Goal: Check status: Check status

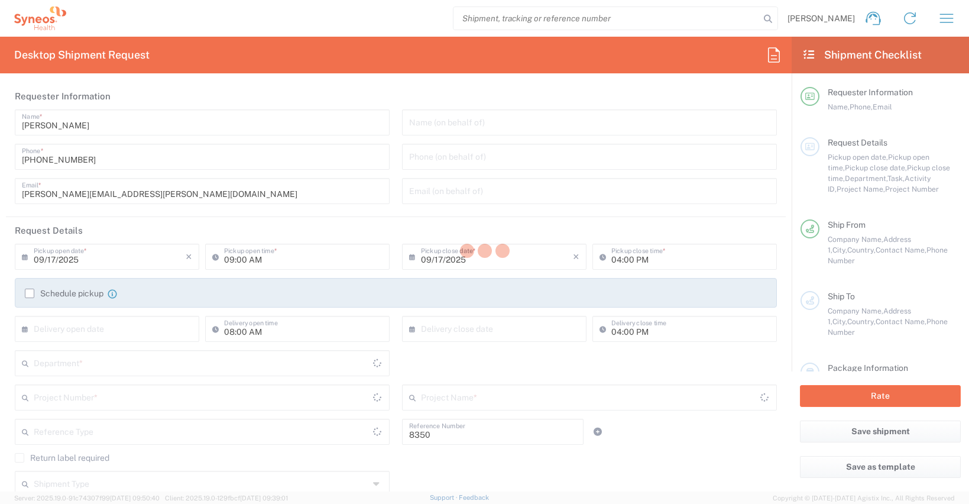
type input "Department"
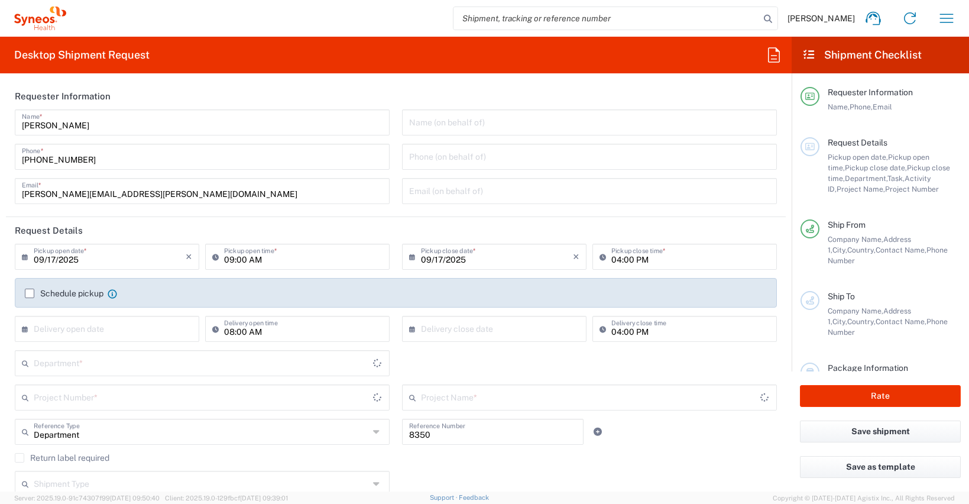
type input "[GEOGRAPHIC_DATA]"
type input "Syneos Health Clinical [GEOGRAPHIC_DATA]"
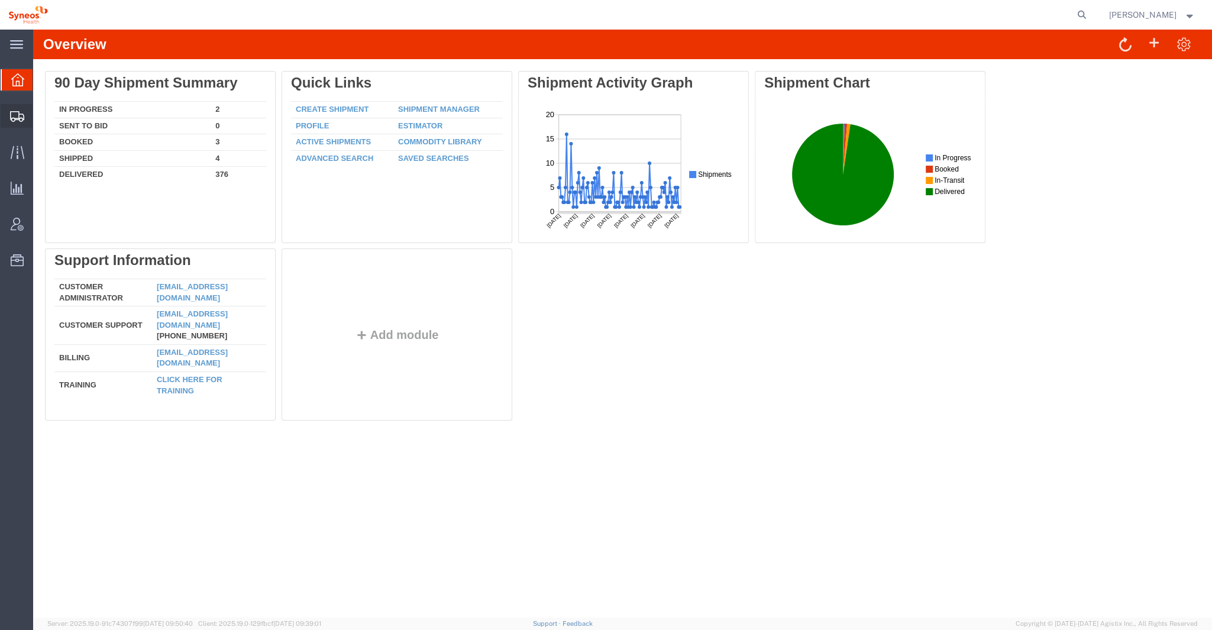
click at [9, 119] on div at bounding box center [17, 116] width 33 height 24
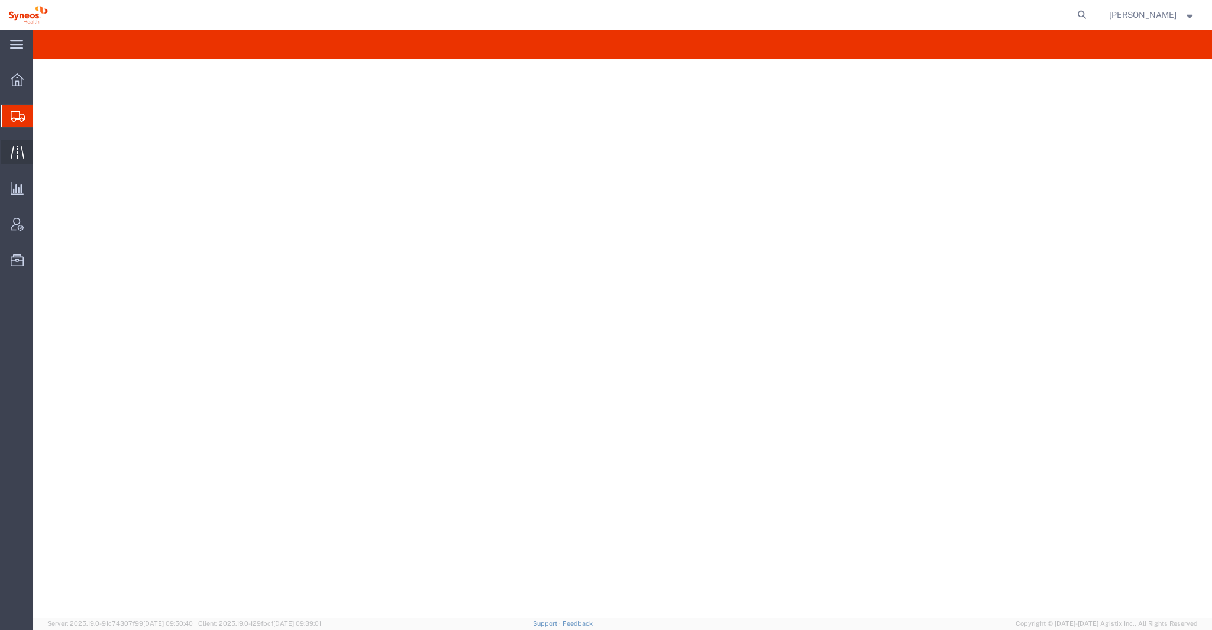
click at [20, 148] on icon at bounding box center [18, 153] width 14 height 14
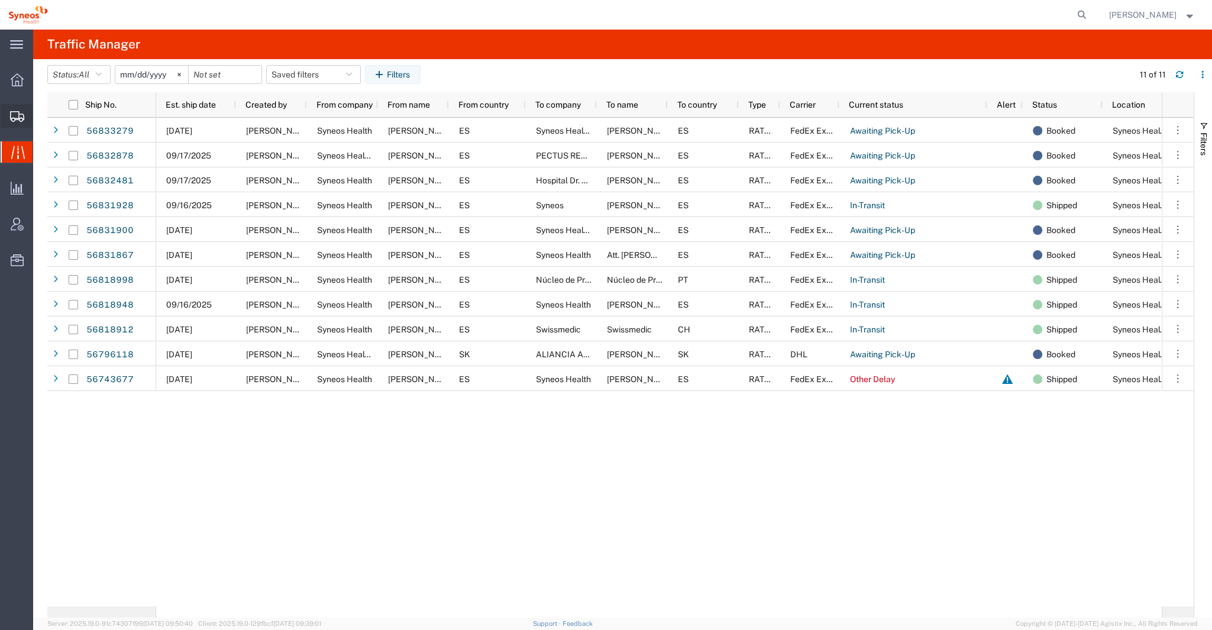
click at [20, 118] on icon at bounding box center [17, 116] width 14 height 11
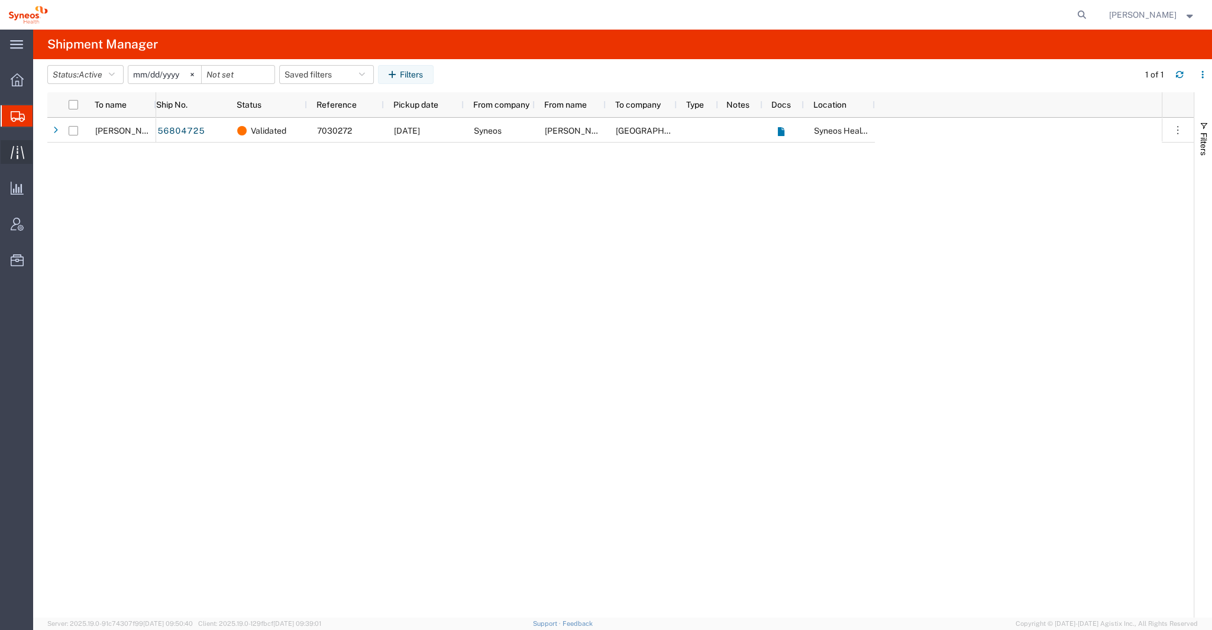
click at [17, 153] on icon at bounding box center [17, 152] width 14 height 13
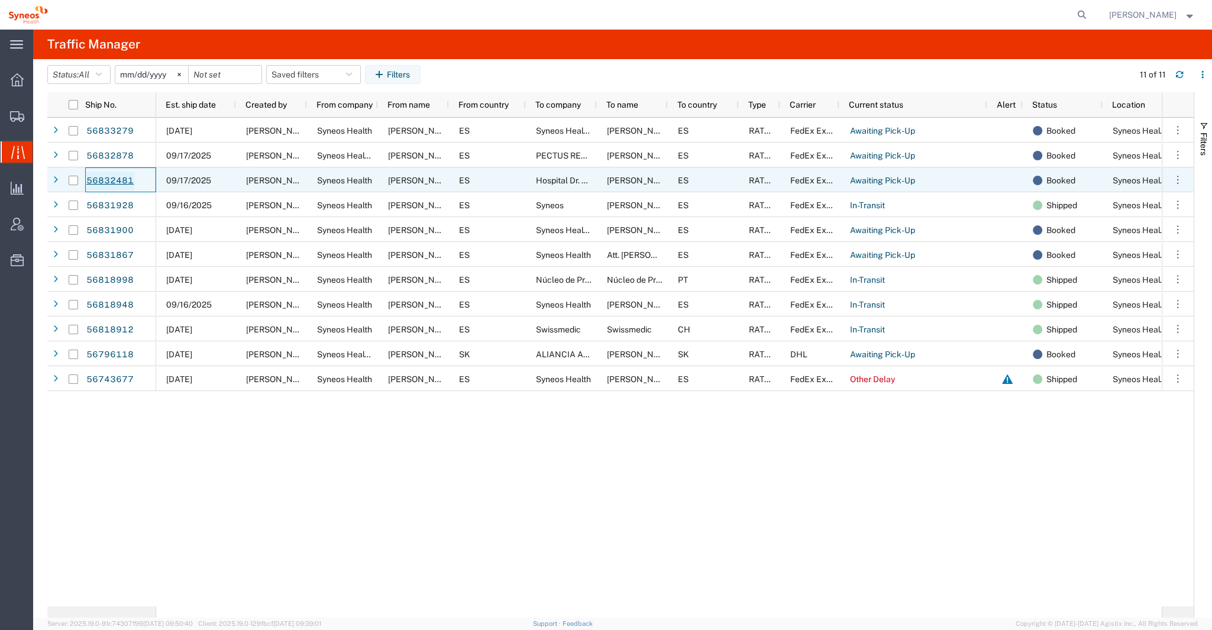
click at [117, 179] on link "56832481" at bounding box center [110, 181] width 49 height 19
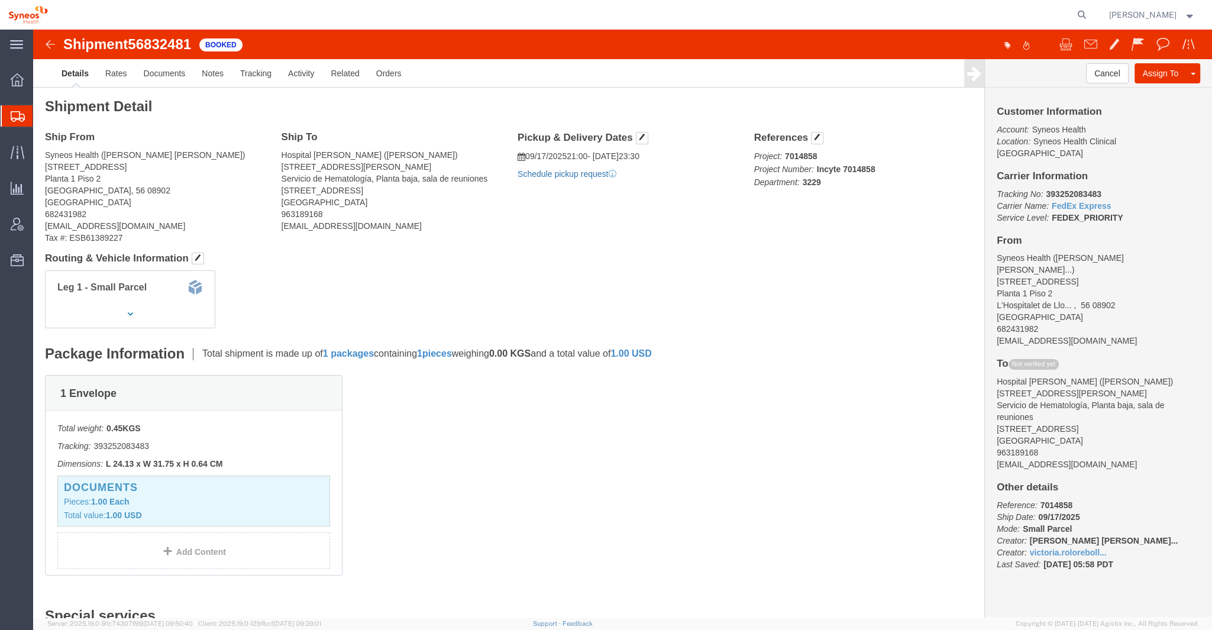
click link "Schedule pickup request"
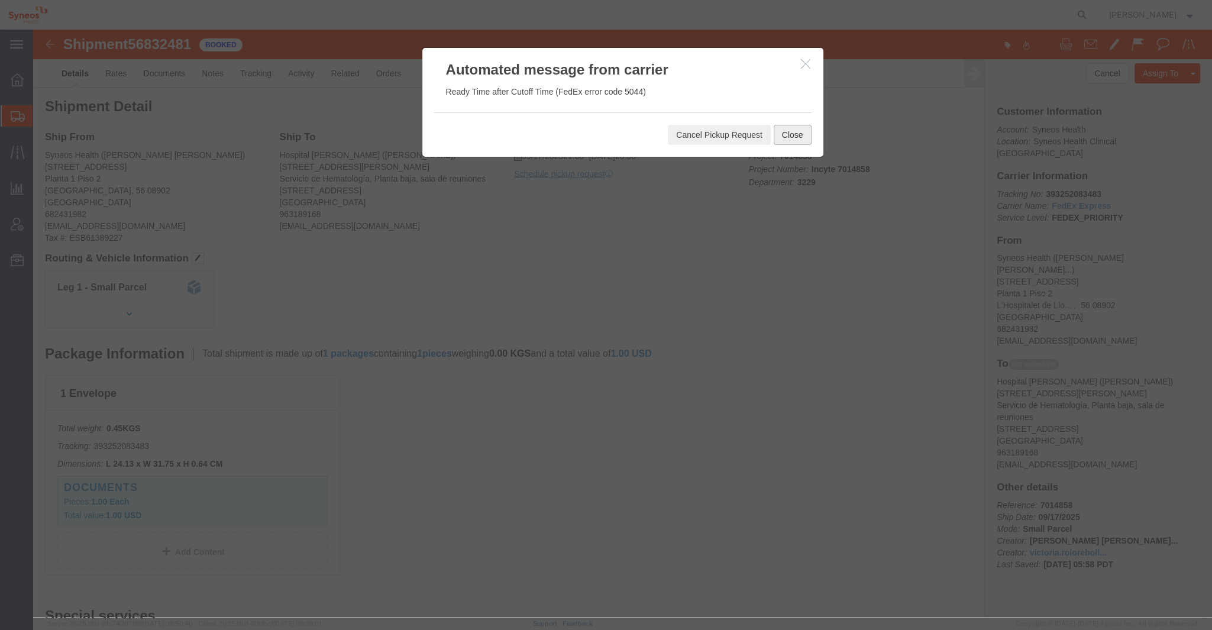
click button "Close"
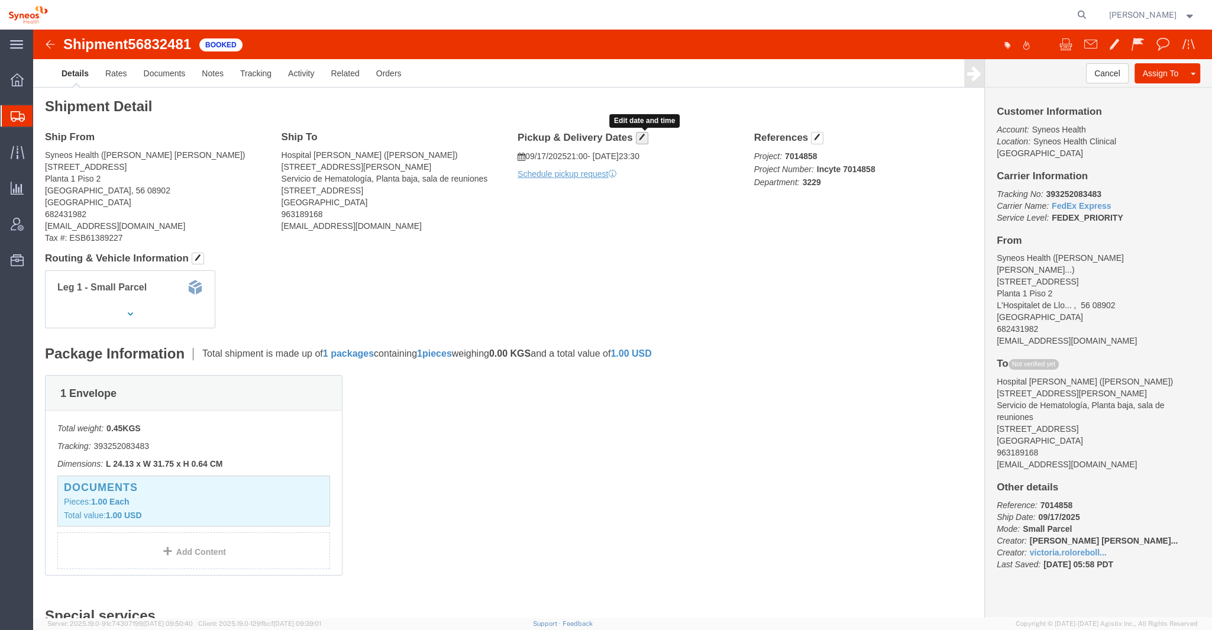
click span "button"
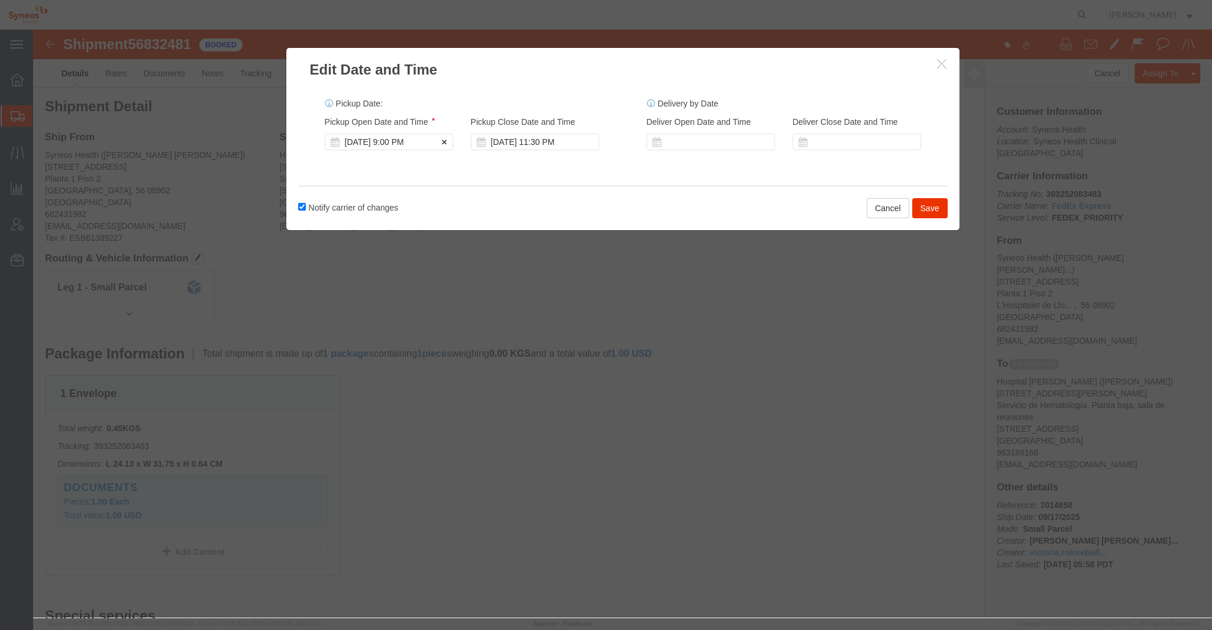
click div "[DATE] 9:00 PM"
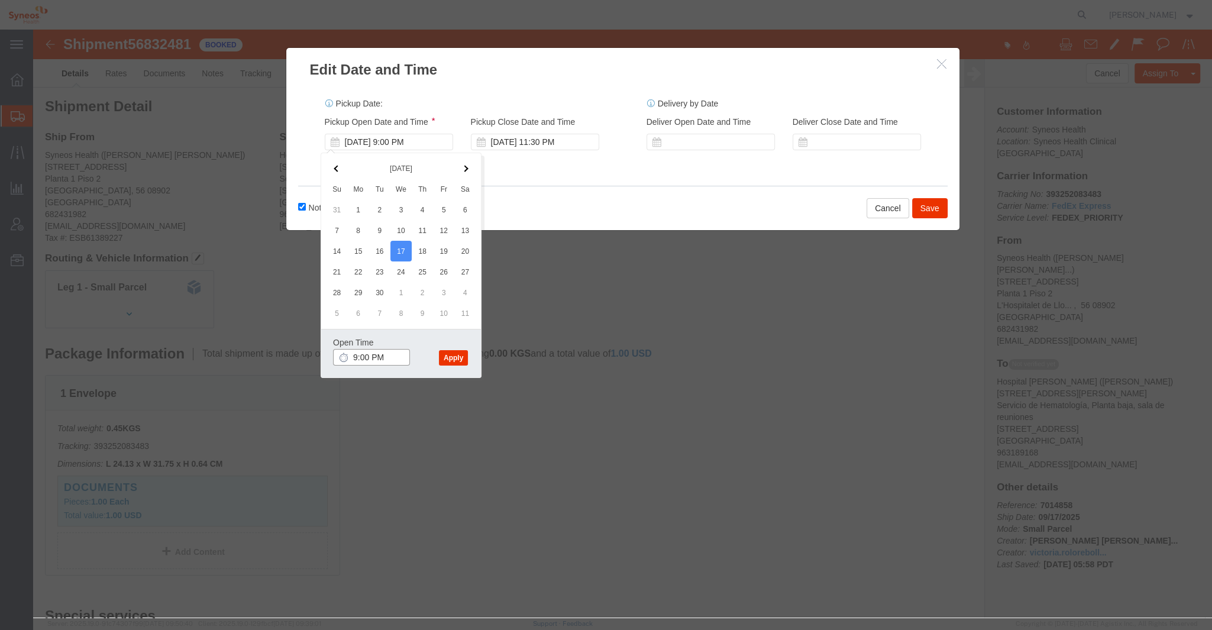
click input "9:00 PM"
type input "11:00 AM"
click button "Apply"
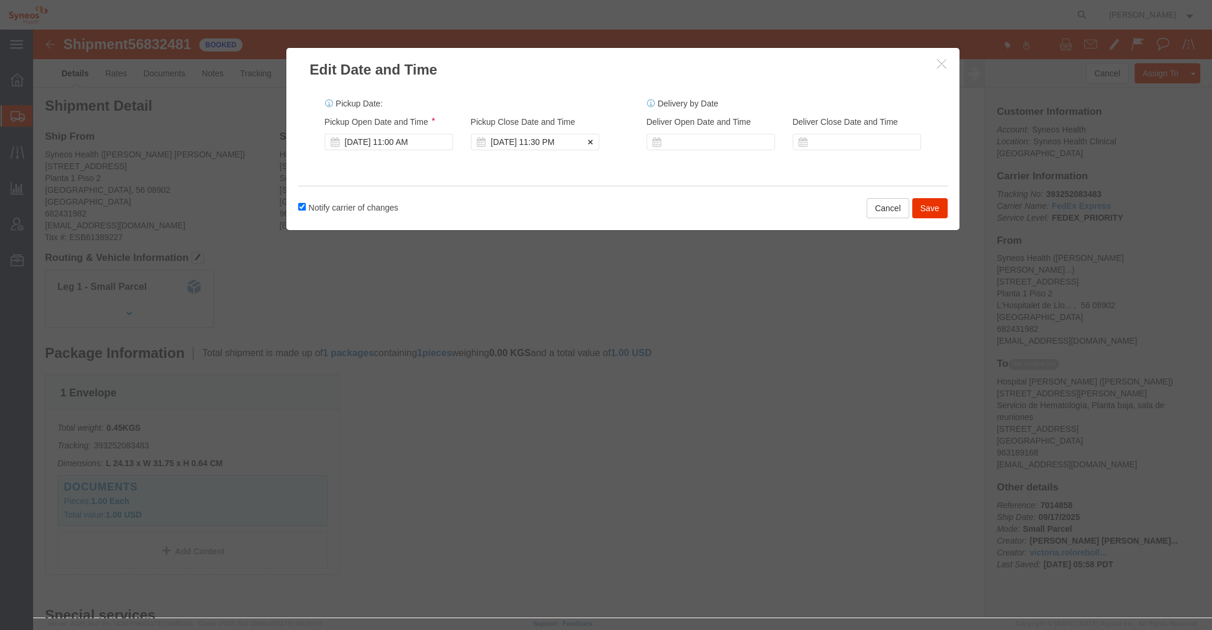
click div "[DATE] 11:30 PM"
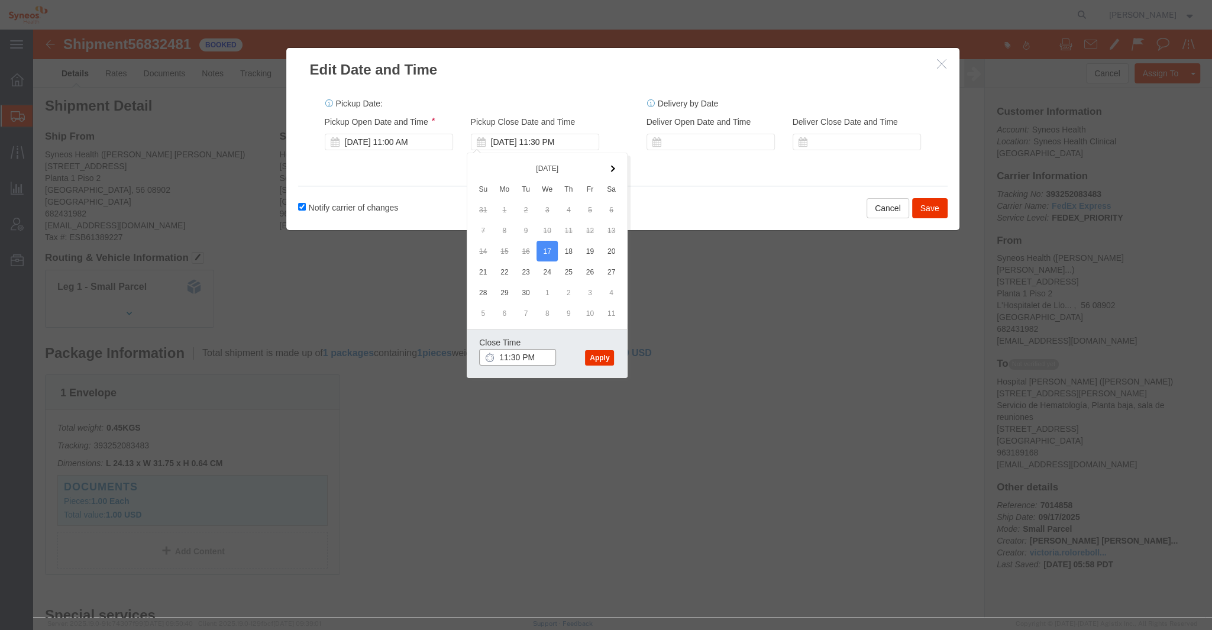
click input "11:30 PM"
type input "1:30 PM"
click button "Apply"
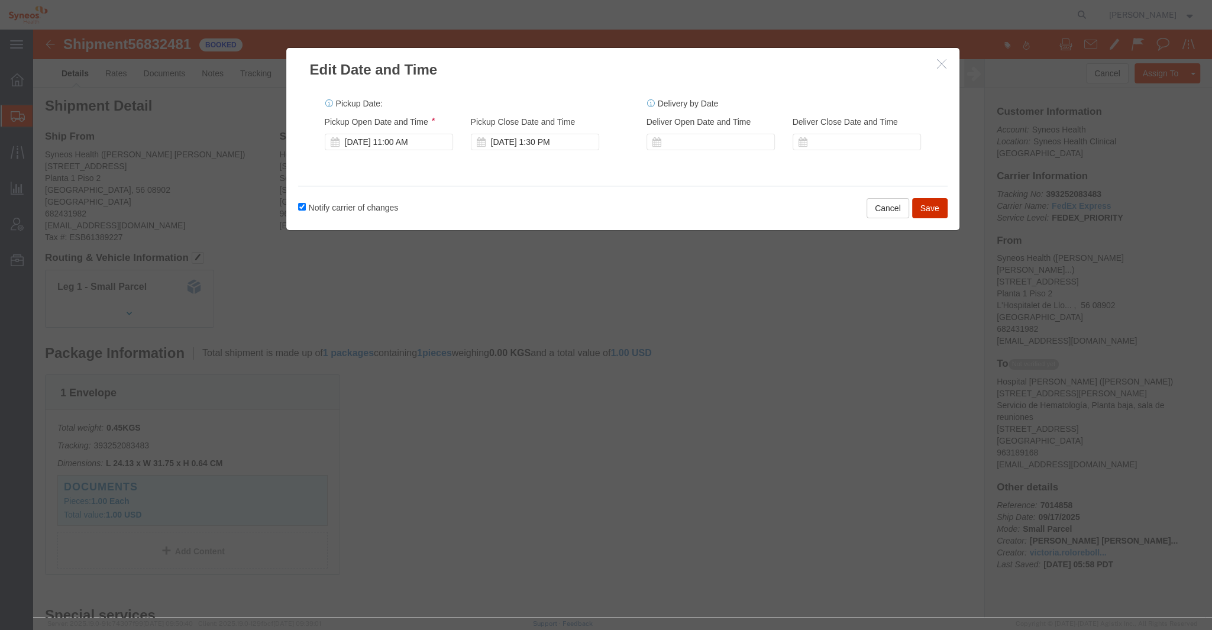
click button "Save"
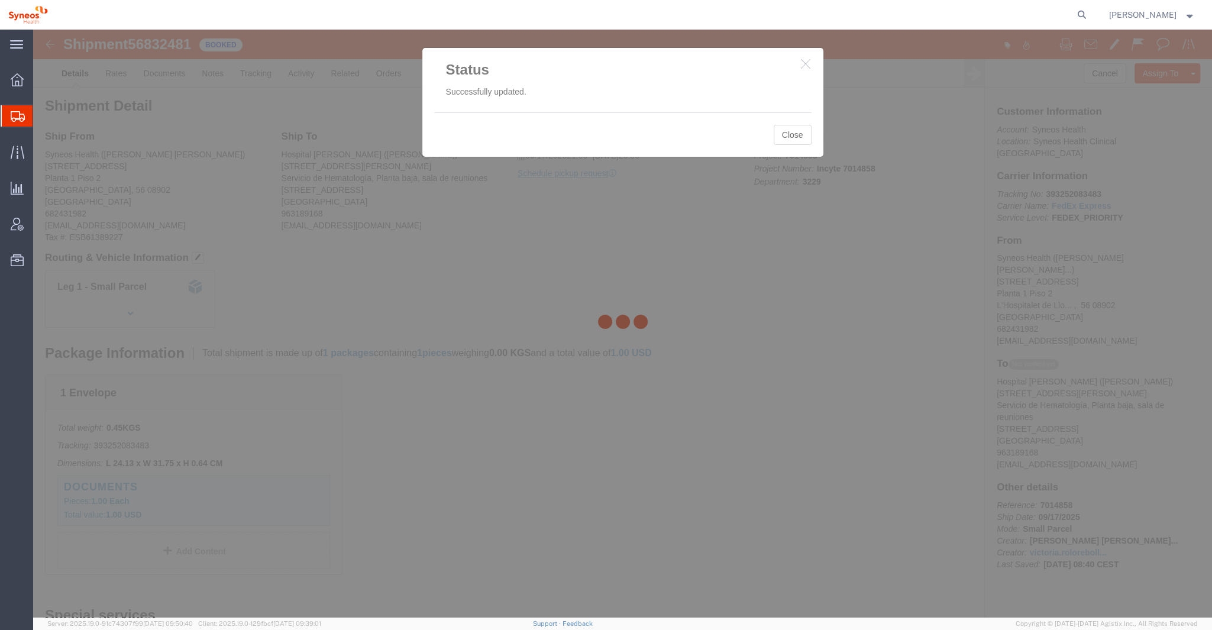
click at [797, 133] on div at bounding box center [622, 324] width 1179 height 588
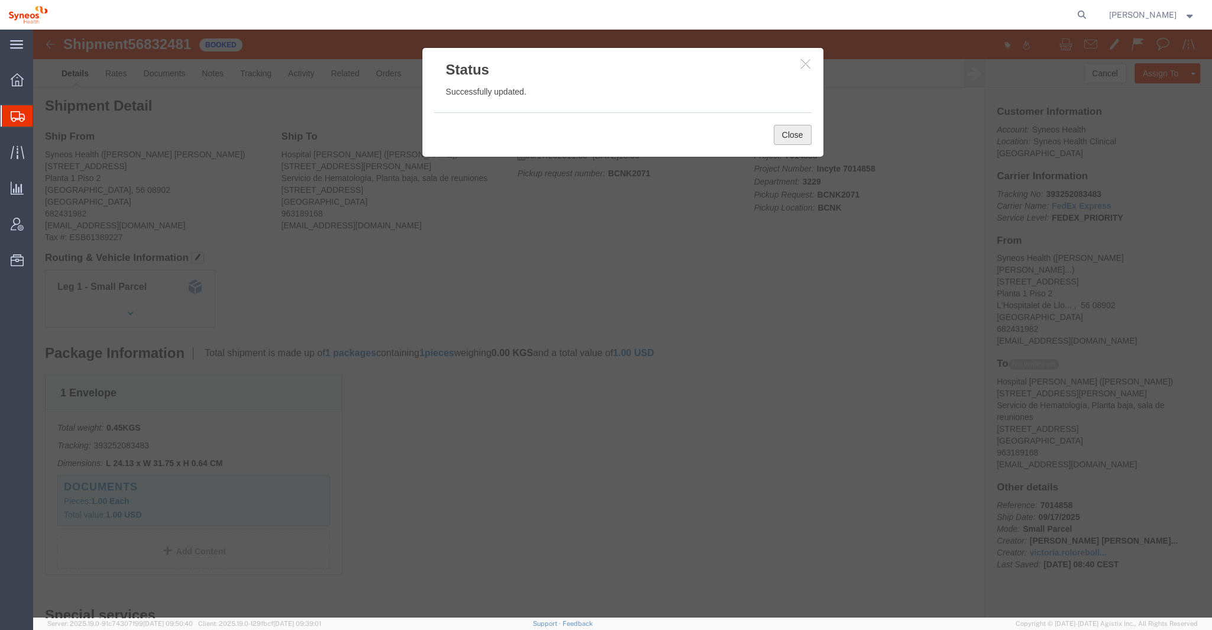
click button "Close"
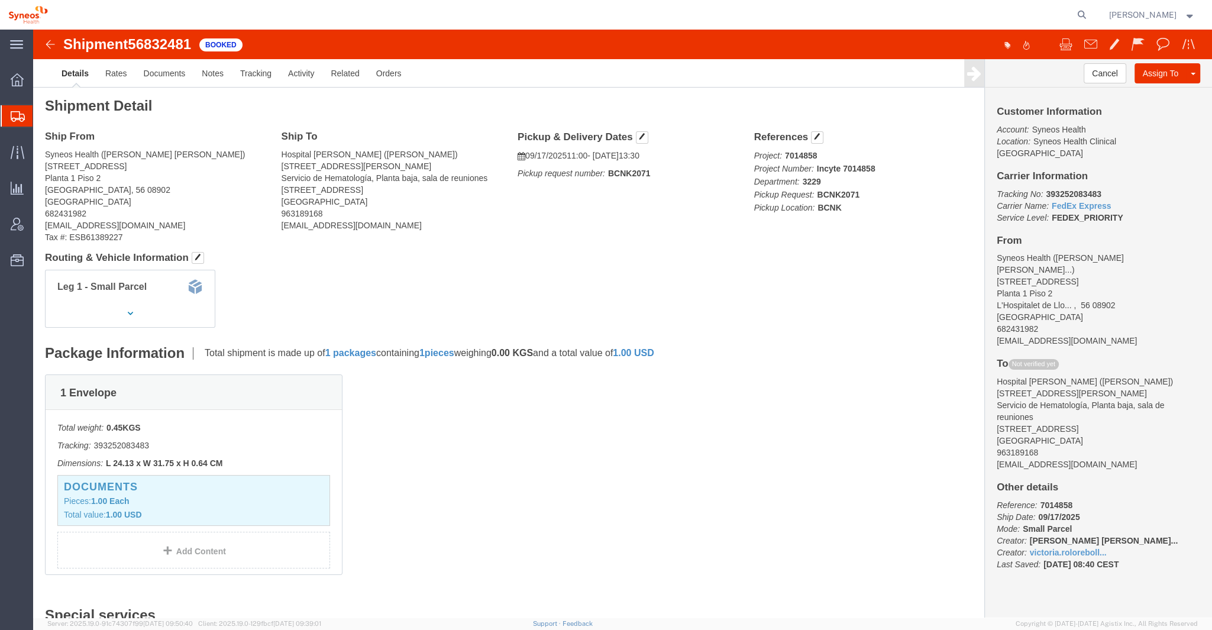
click img
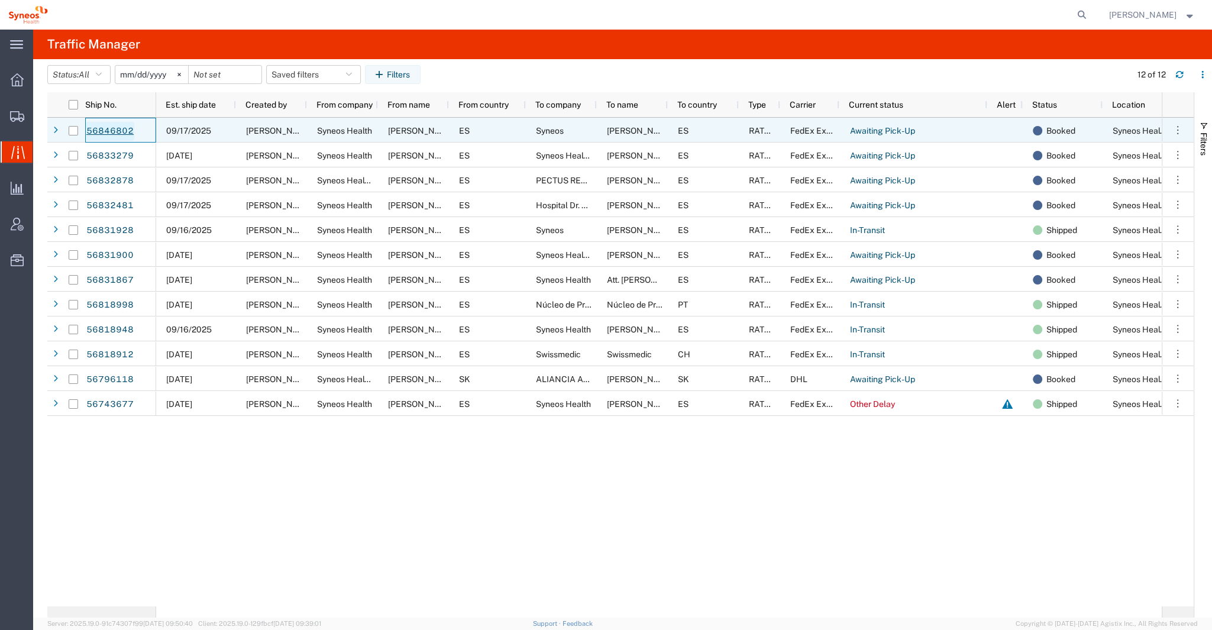
click at [110, 132] on link "56846802" at bounding box center [110, 131] width 49 height 19
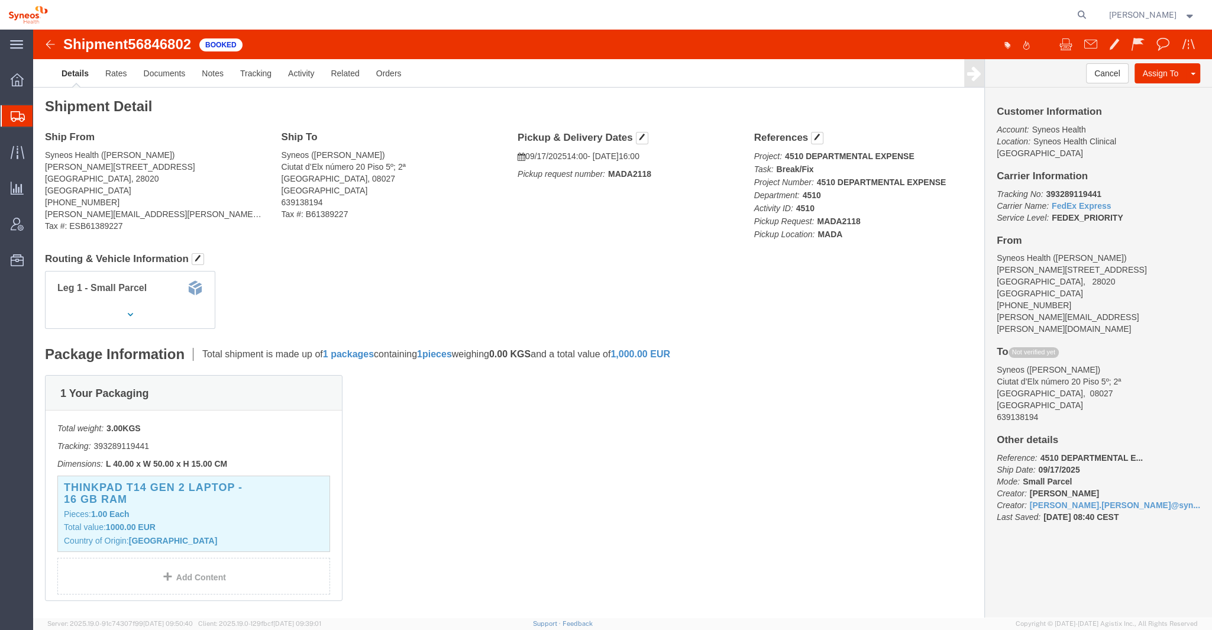
click img
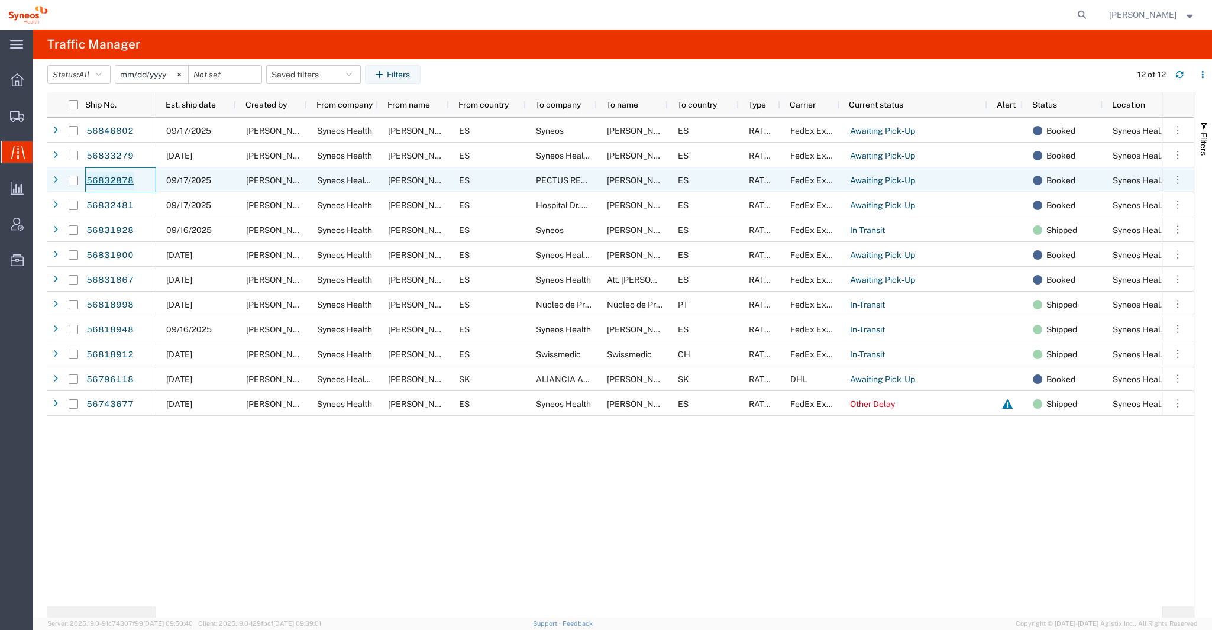
click at [121, 177] on link "56832878" at bounding box center [110, 181] width 49 height 19
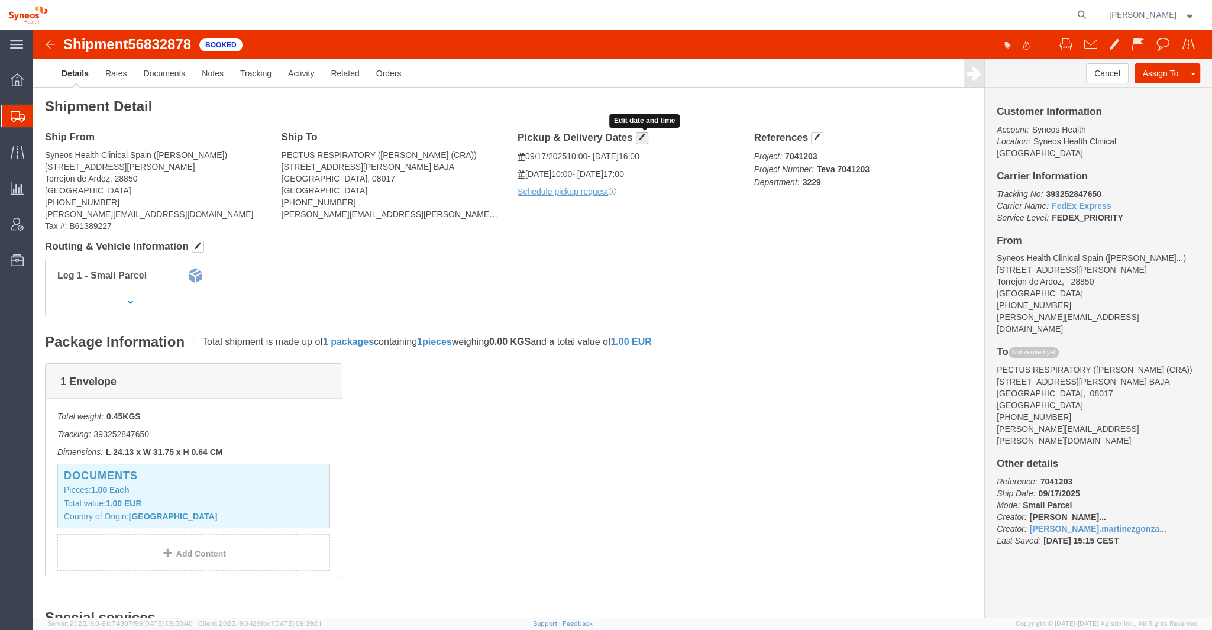
click span "button"
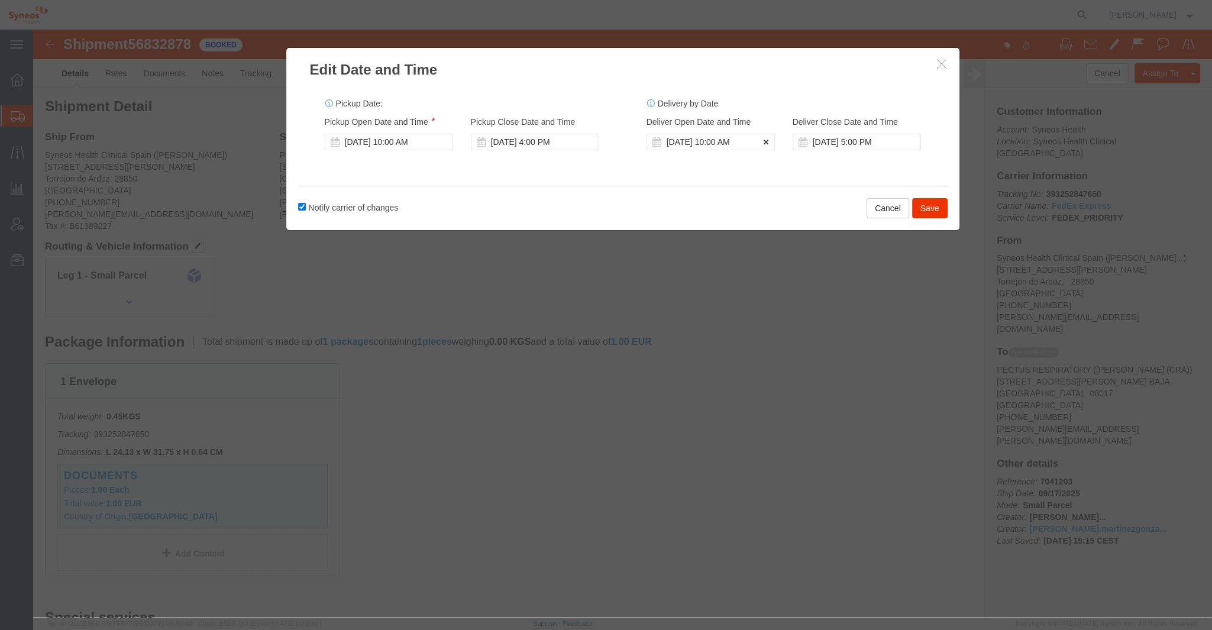
click icon
click button "Save"
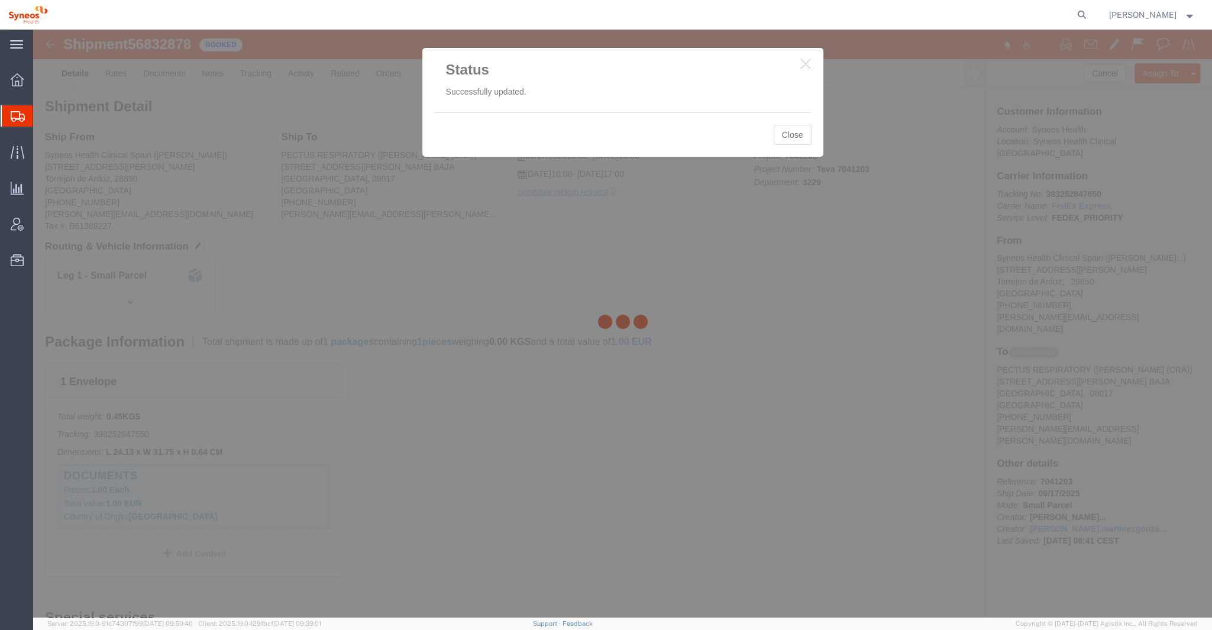
click at [778, 136] on div at bounding box center [622, 324] width 1179 height 588
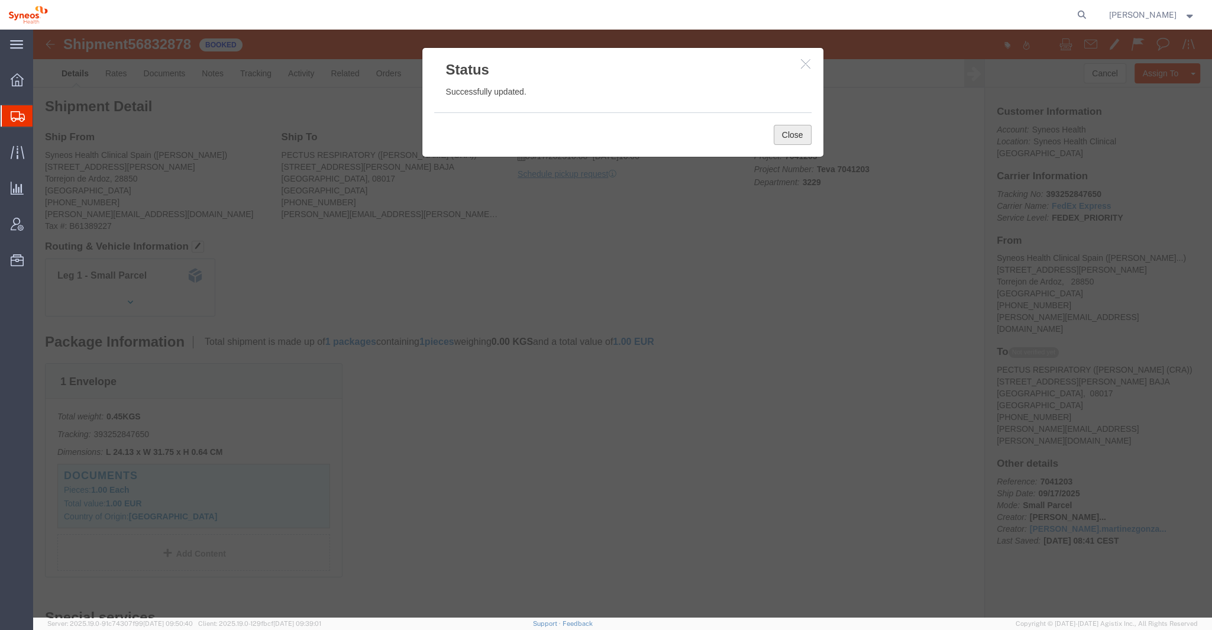
click button "Close"
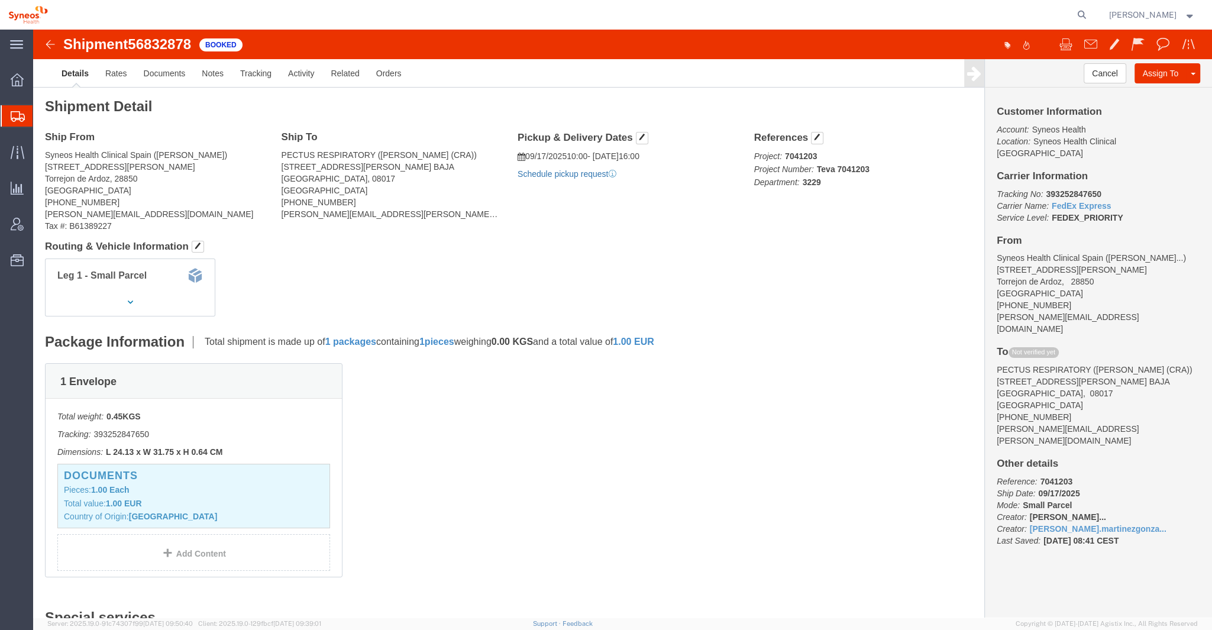
click link "Schedule pickup request"
click div "Shipment Detail Ship From Syneos Health Clinical Spain ([PERSON_NAME]) [STREET_…"
click img
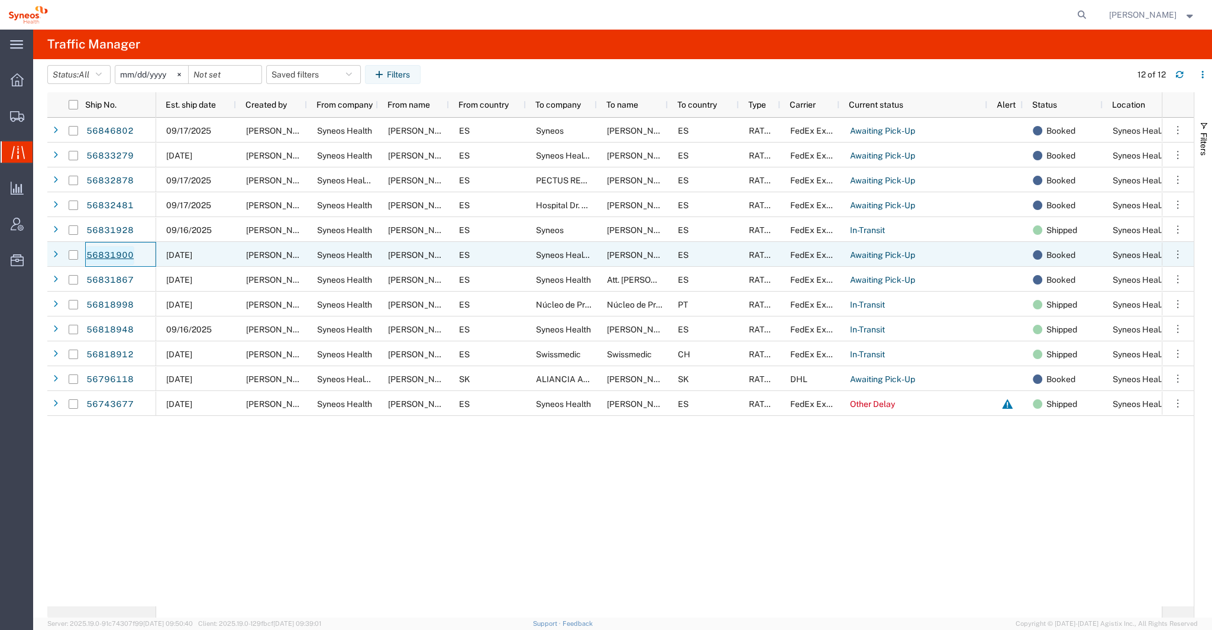
click at [125, 253] on link "56831900" at bounding box center [110, 255] width 49 height 19
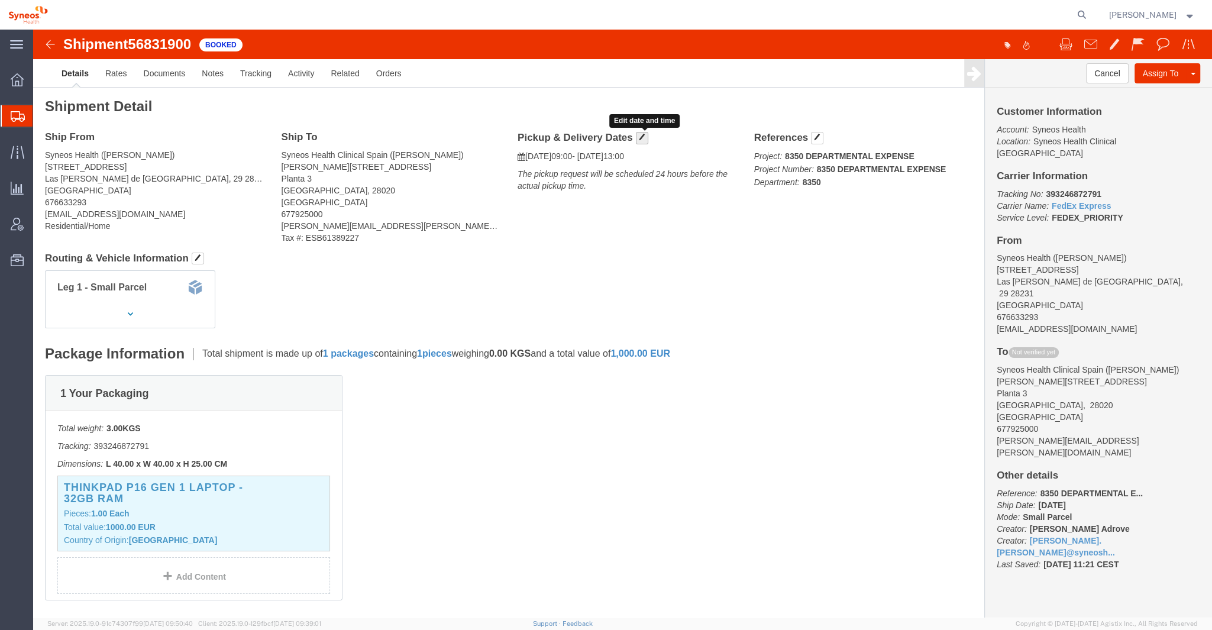
click span "button"
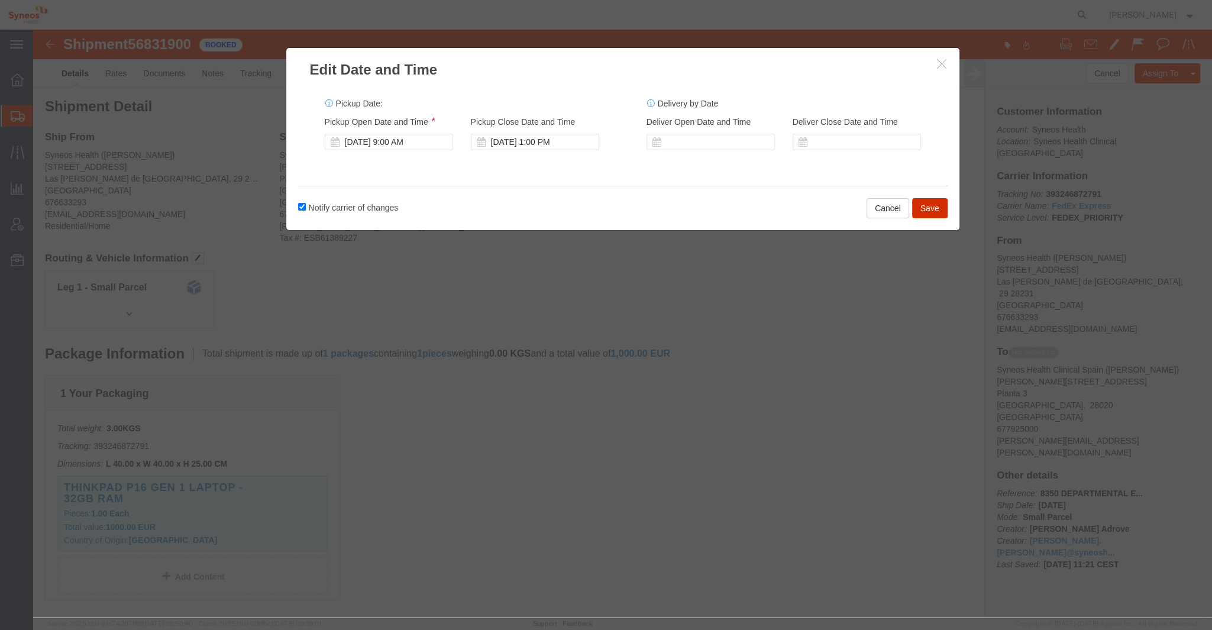
click button "Save"
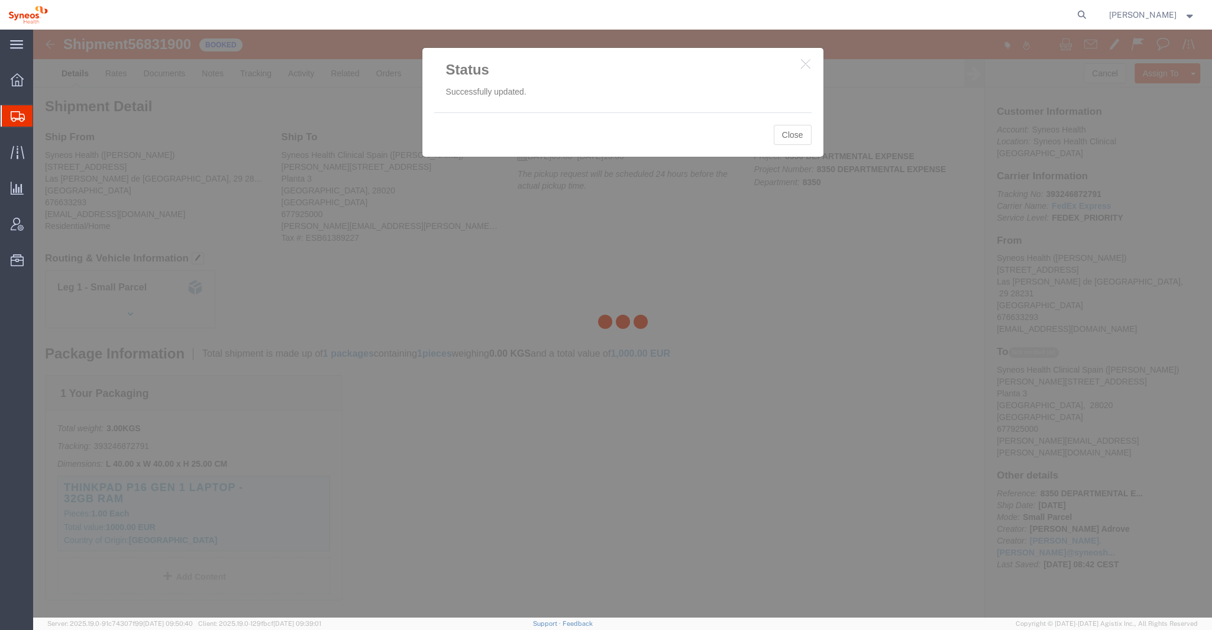
click at [791, 134] on div at bounding box center [622, 324] width 1179 height 588
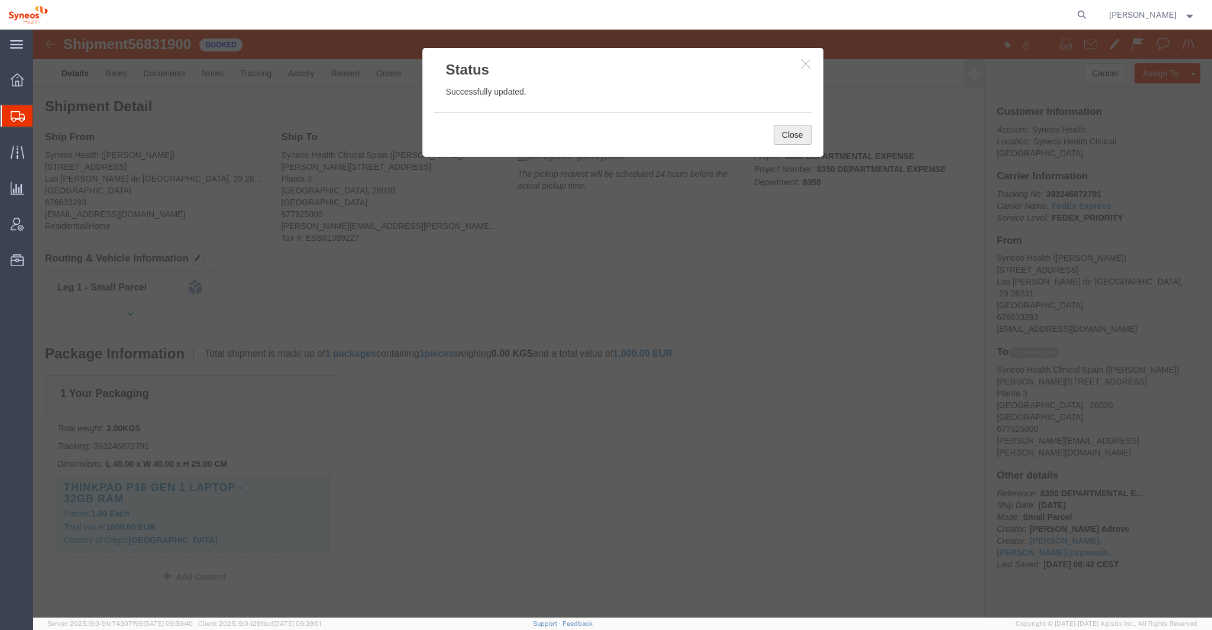
click button "Close"
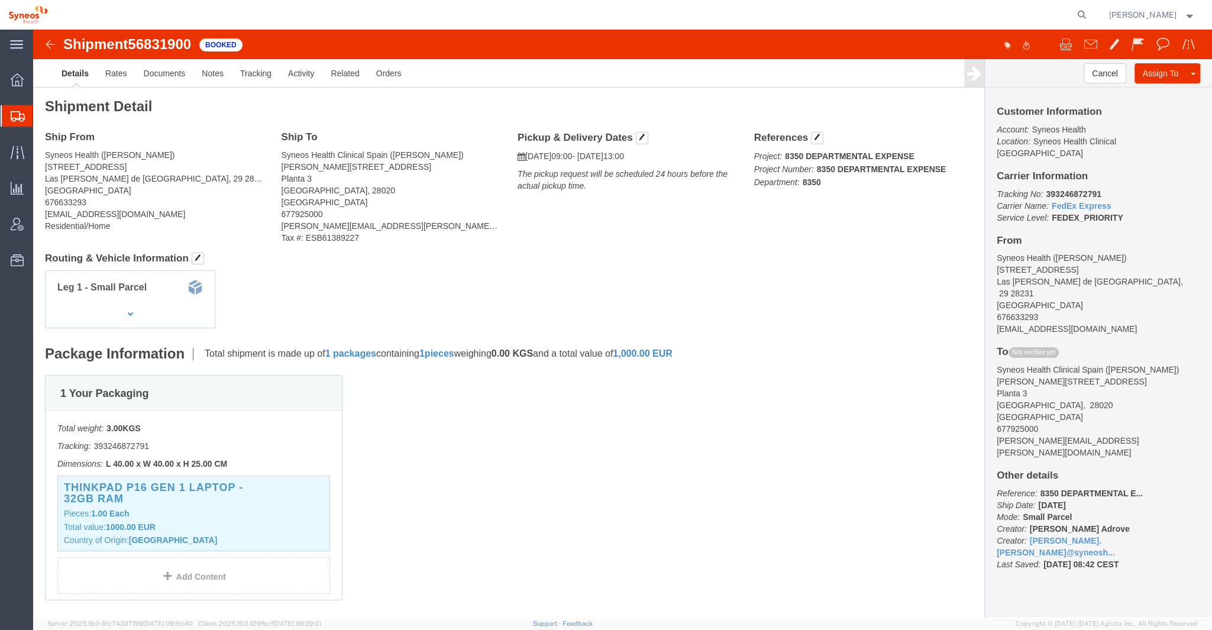
click p "The pickup request will be scheduled 24 hours before the actual pickup time."
click icon "The pickup request will be scheduled 24 hours before the actual pickup time."
click p "The pickup request will be scheduled 24 hours before the actual pickup time."
click img
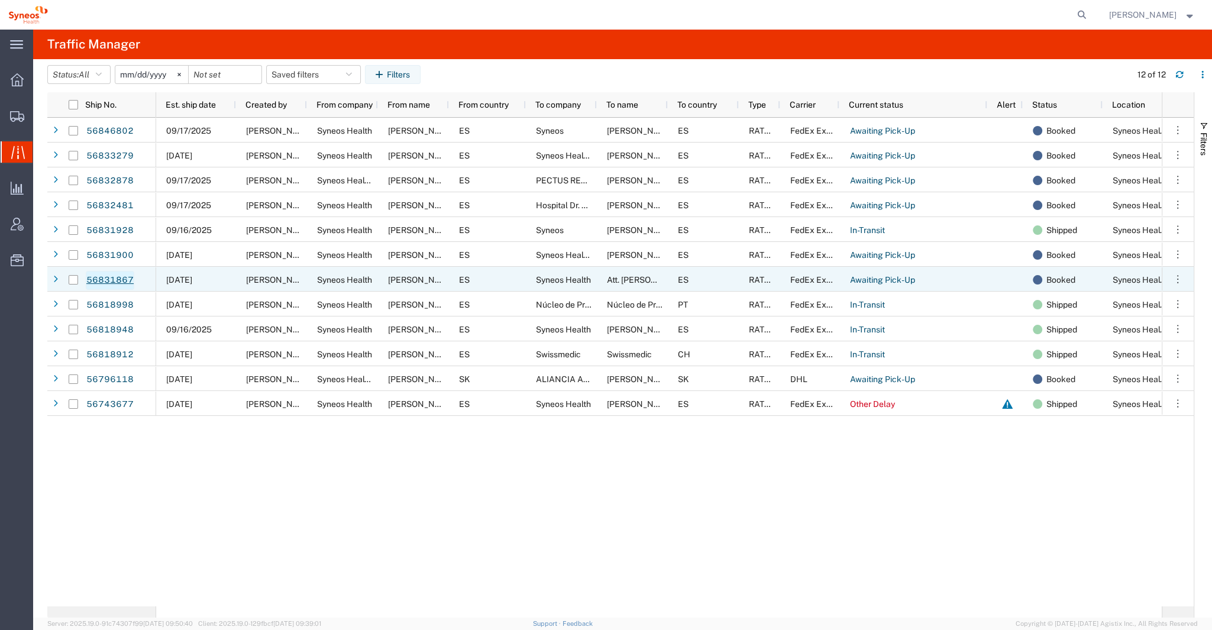
click at [121, 276] on link "56831867" at bounding box center [110, 280] width 49 height 19
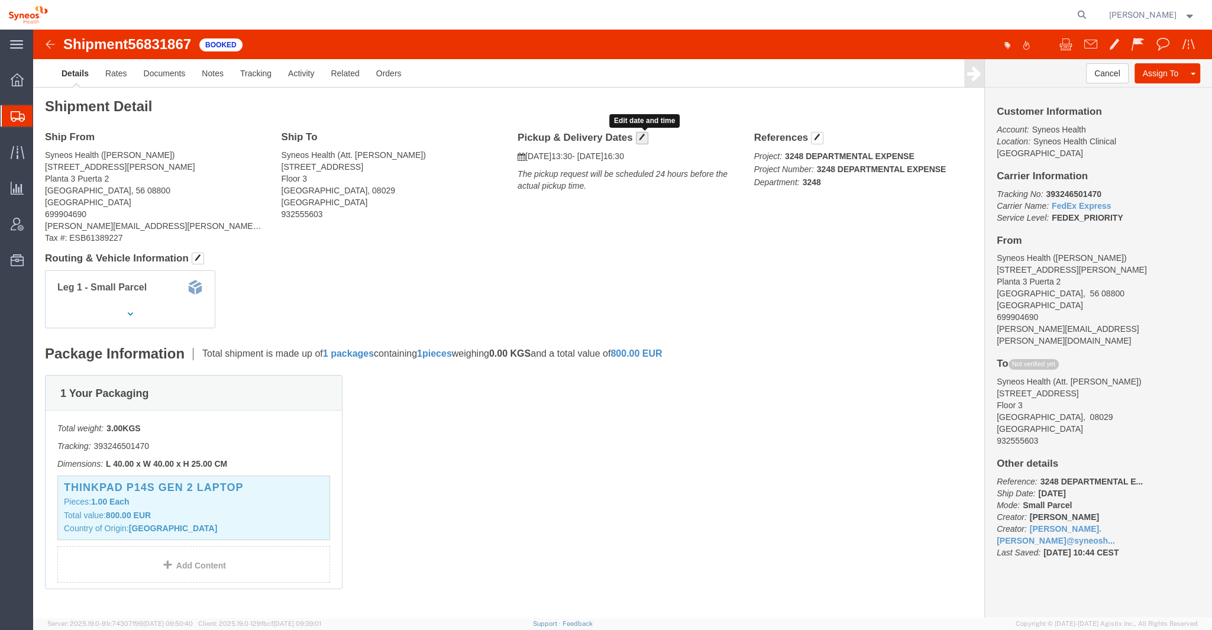
click span "button"
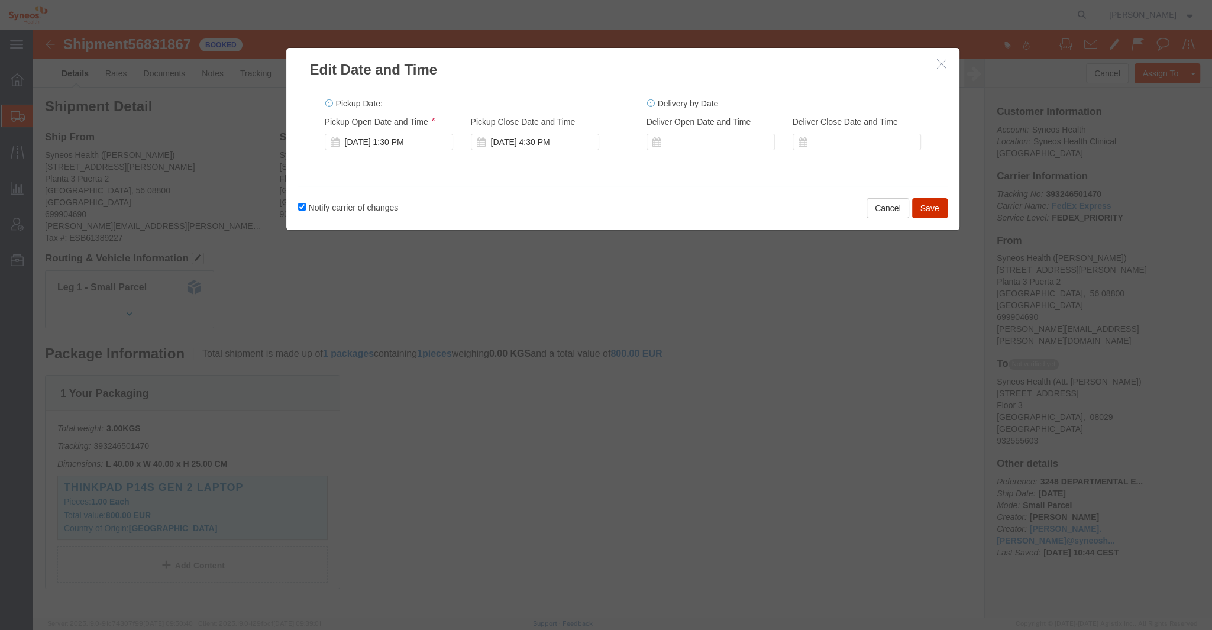
click button "Save"
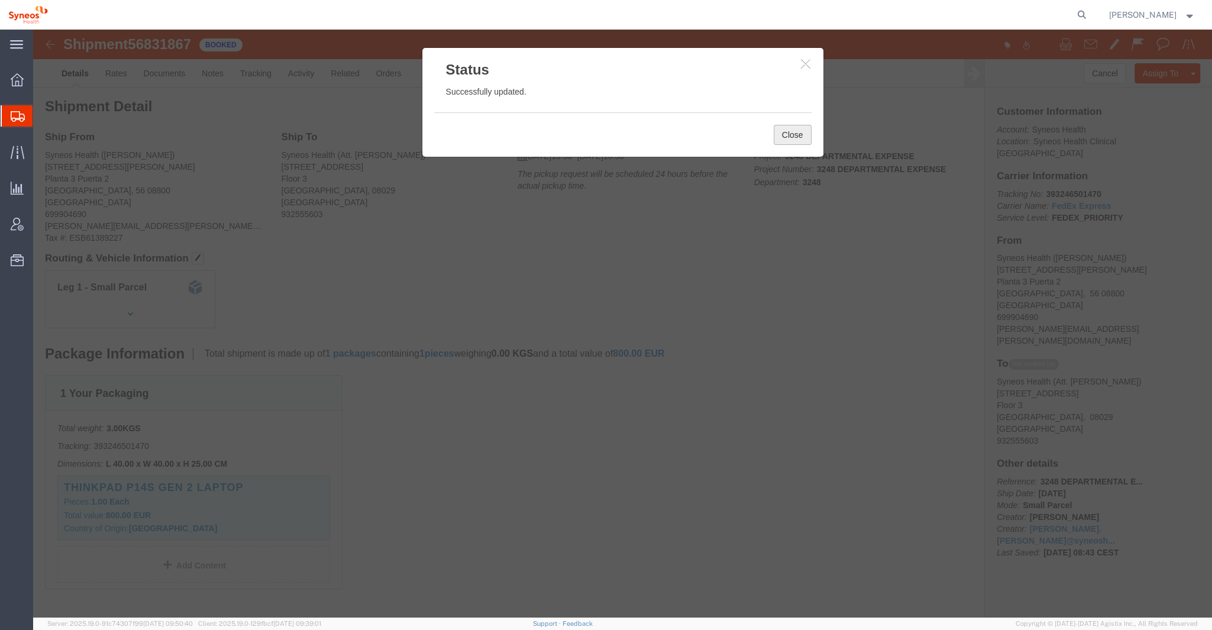
click button "Close"
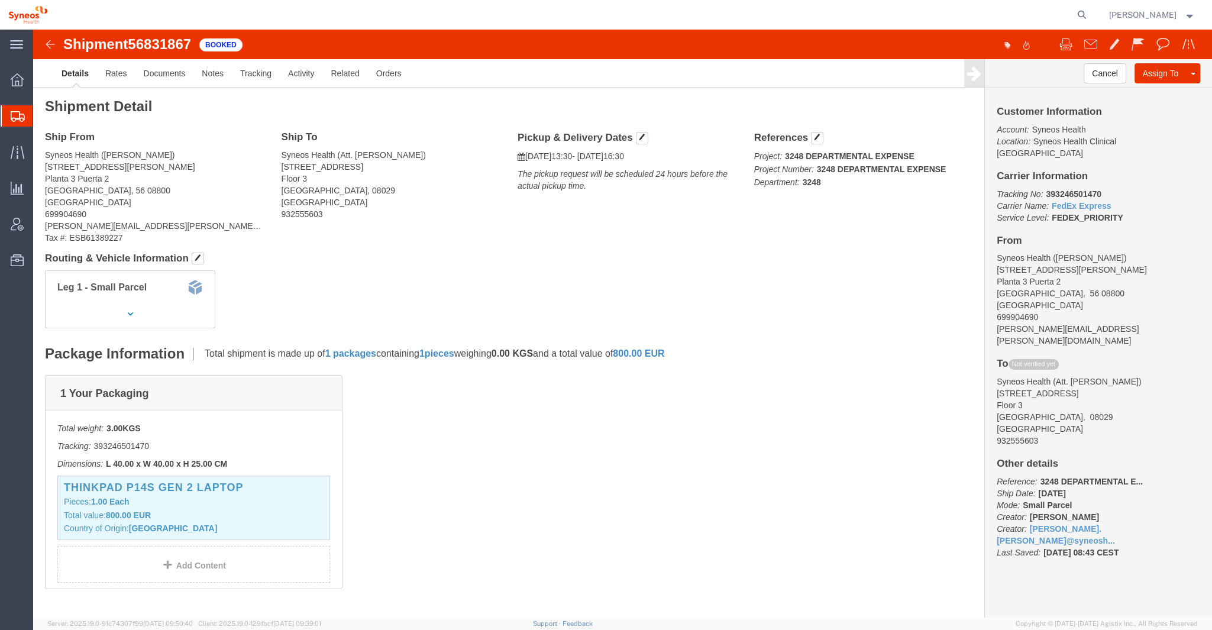
click img
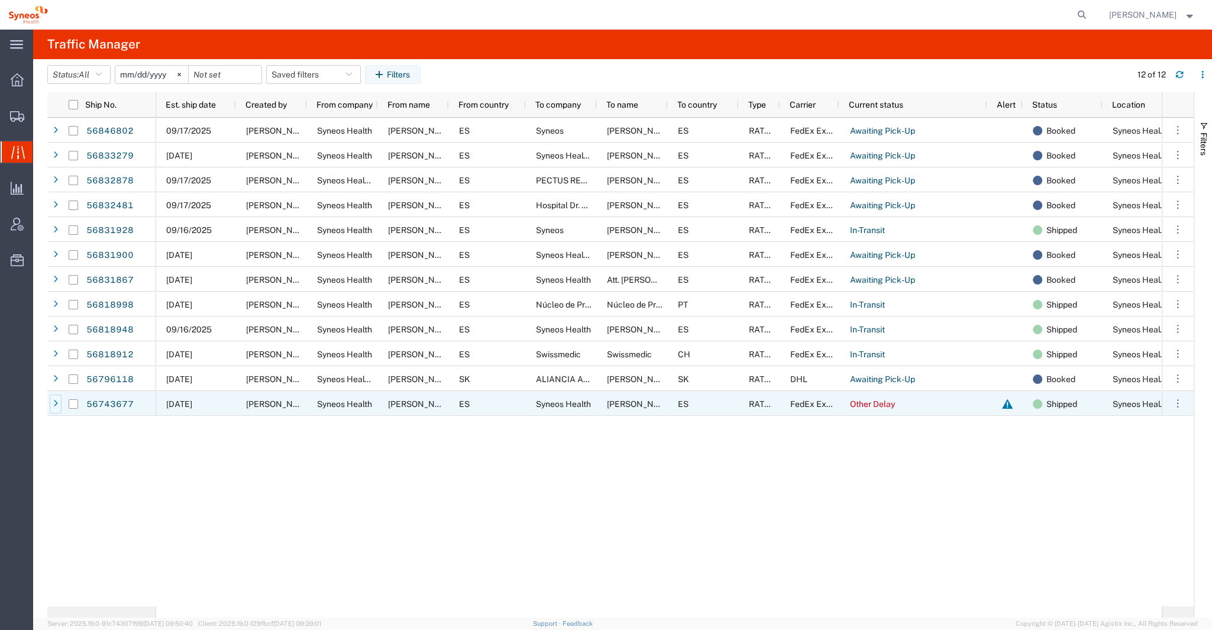
click at [57, 403] on icon at bounding box center [55, 404] width 5 height 8
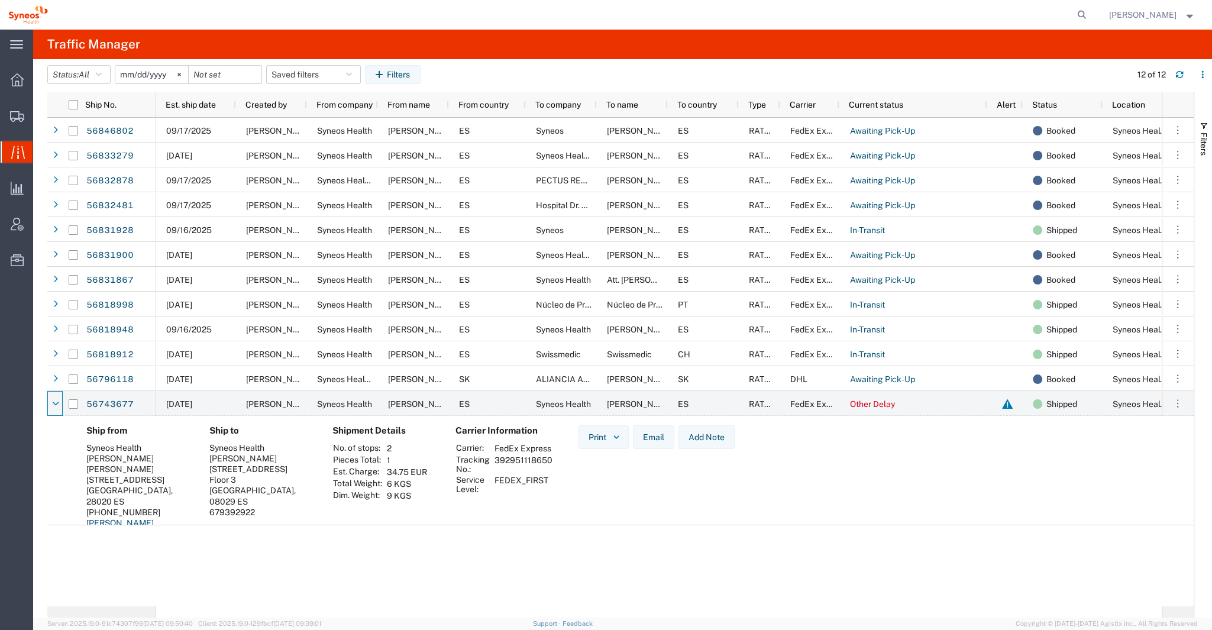
click at [535, 471] on td "392951118650" at bounding box center [523, 464] width 66 height 20
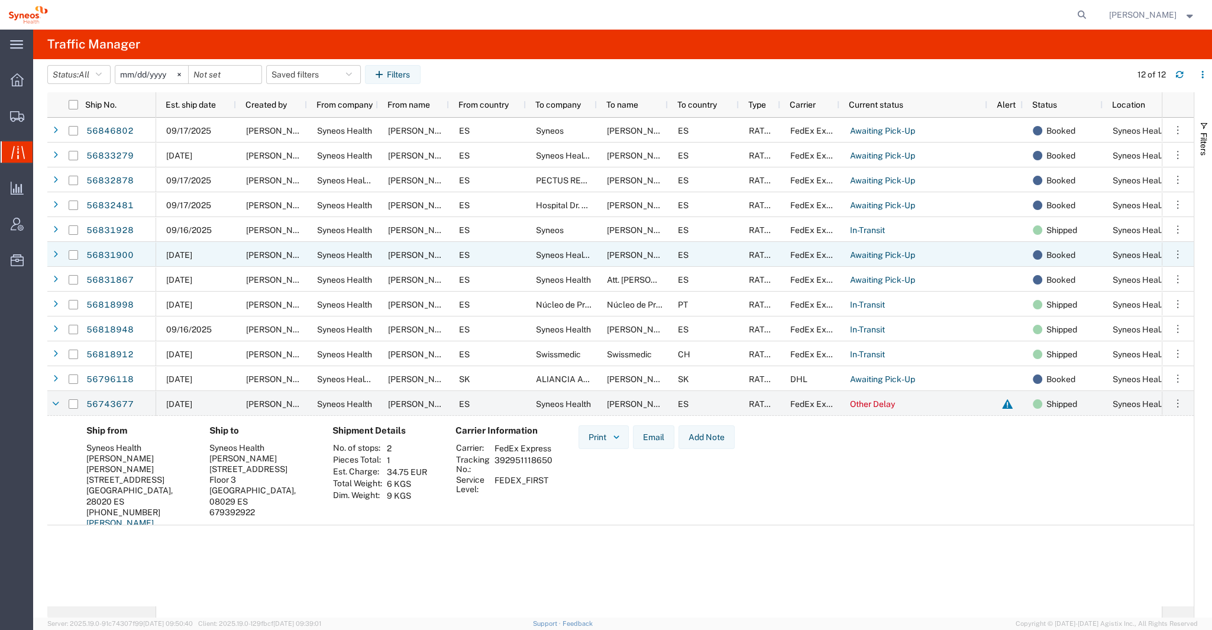
copy td "392951118650"
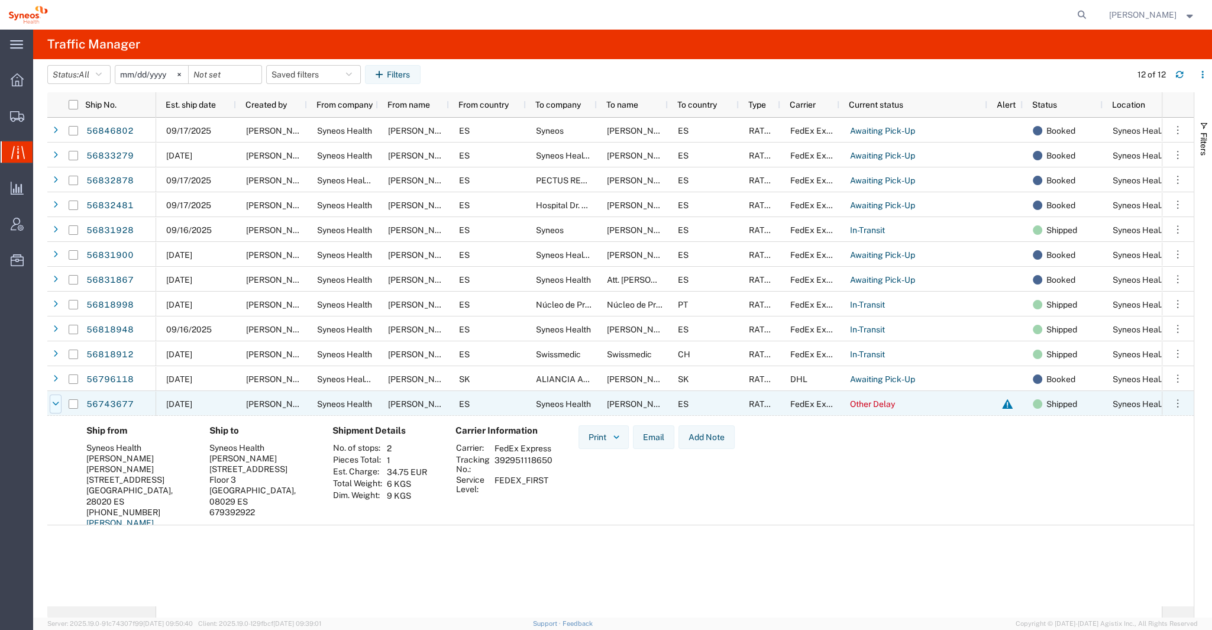
click at [51, 403] on div at bounding box center [56, 404] width 12 height 19
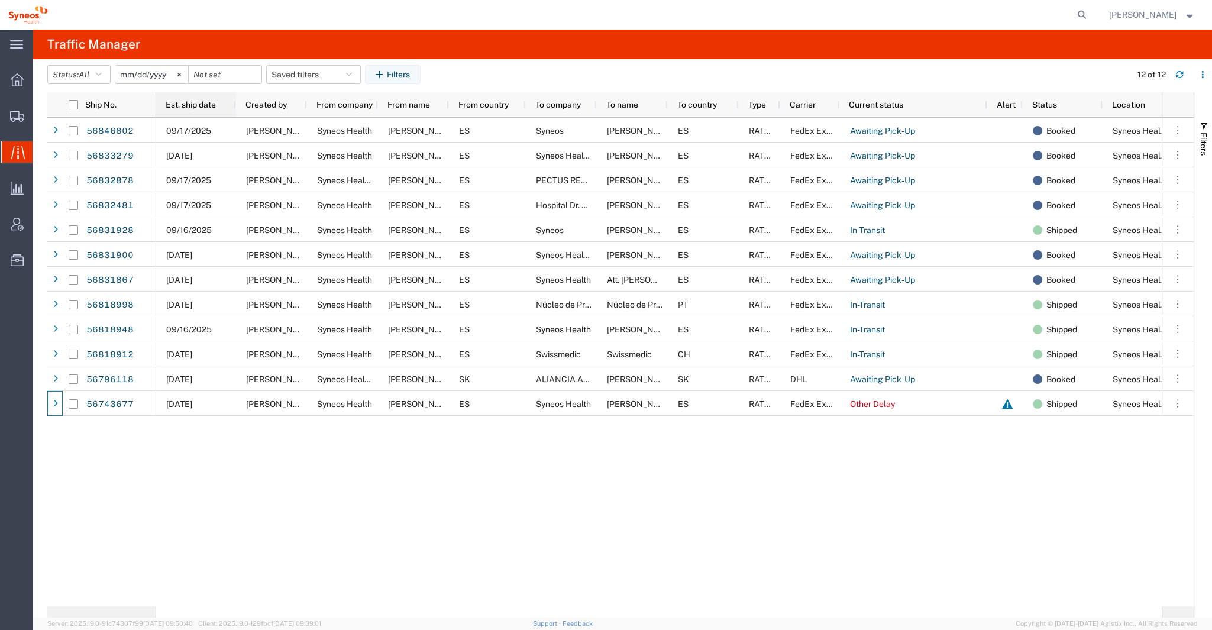
click at [206, 102] on span "Est. ship date" at bounding box center [191, 104] width 50 height 9
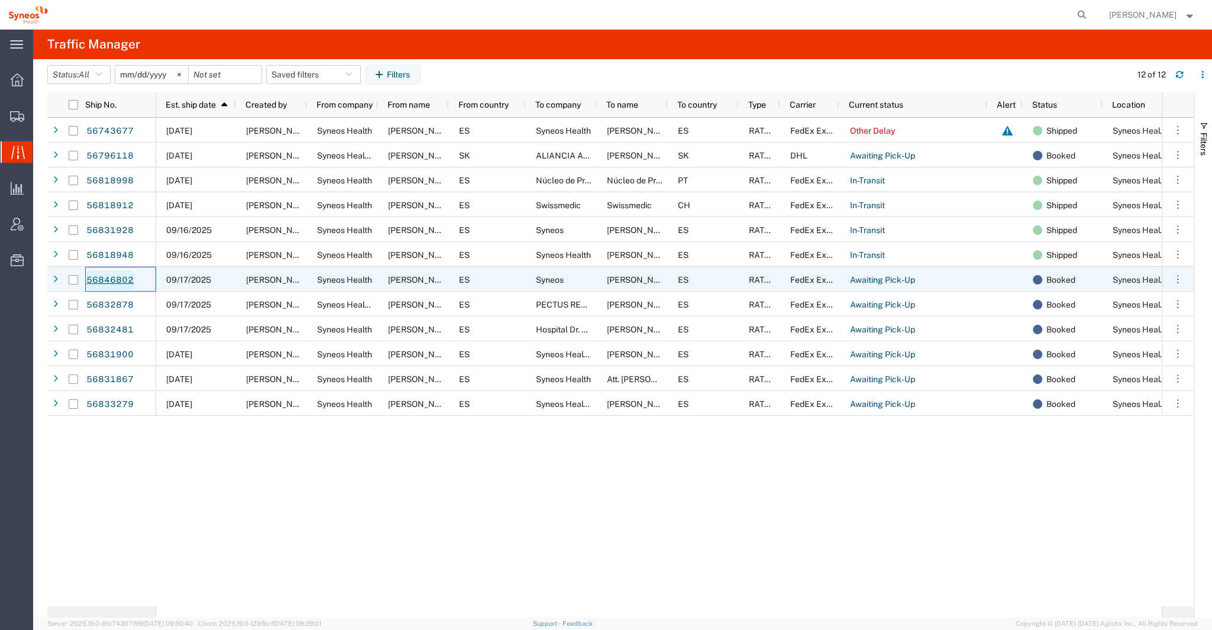
click at [116, 280] on link "56846802" at bounding box center [110, 280] width 49 height 19
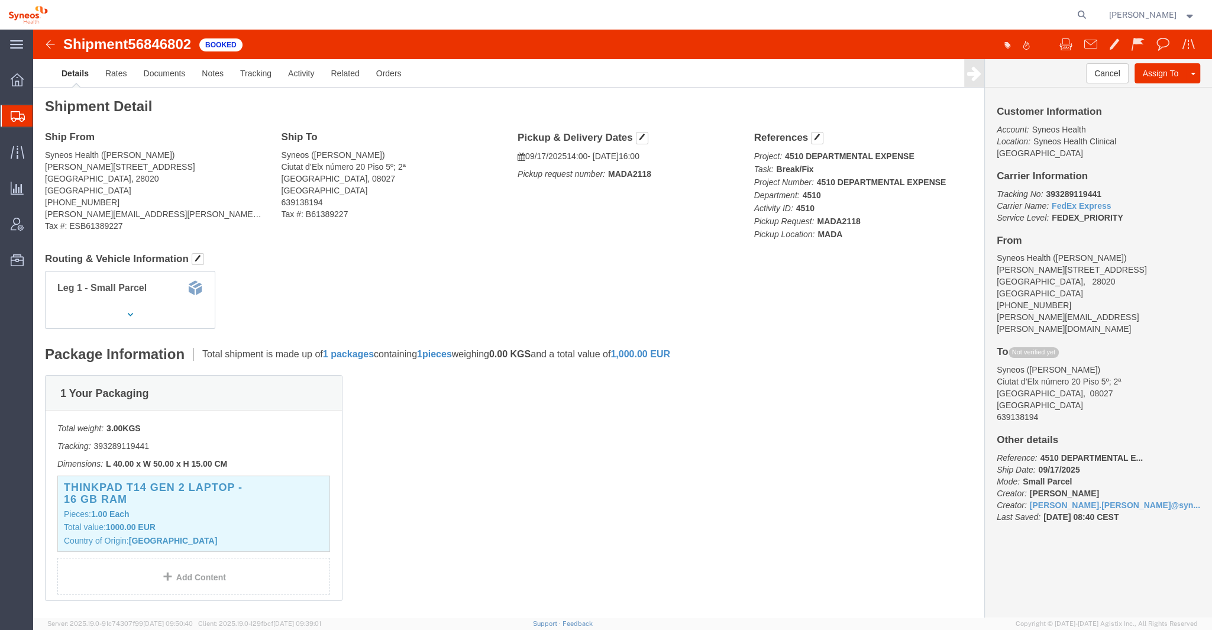
click img
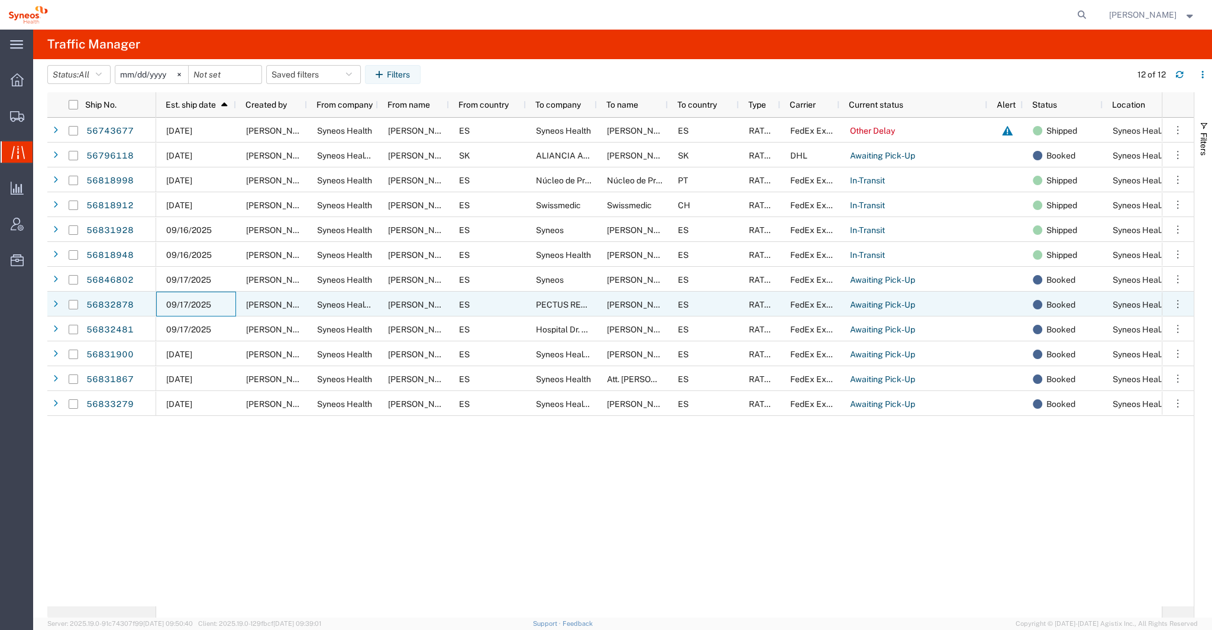
click at [185, 302] on span "09/17/2025" at bounding box center [188, 304] width 45 height 9
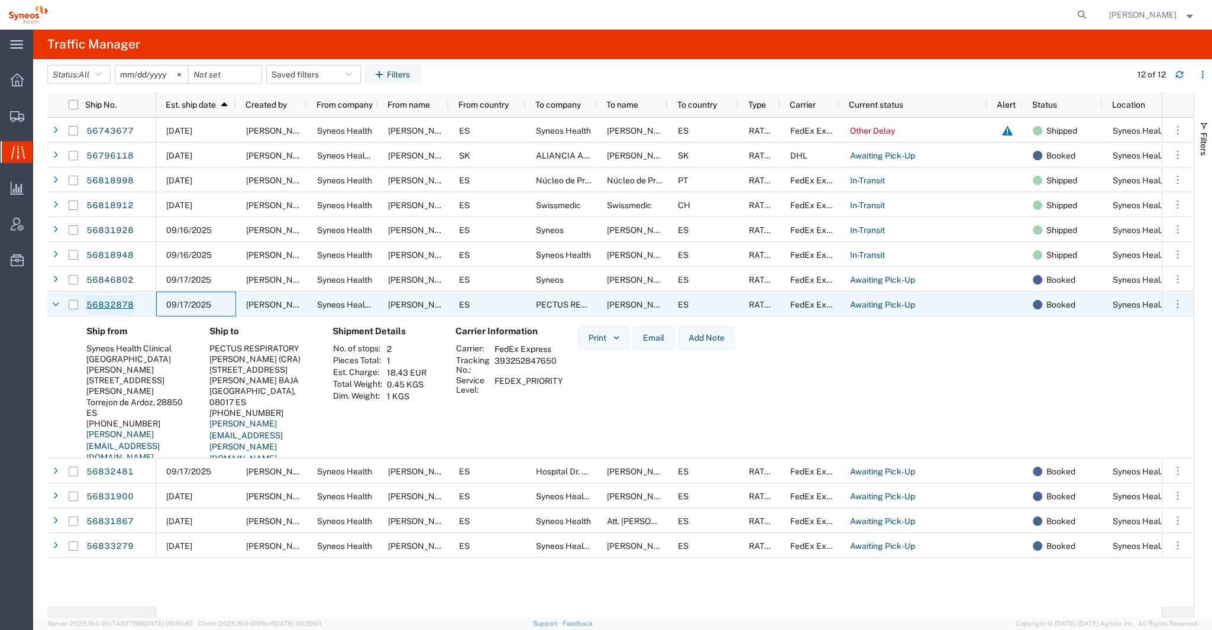
click at [122, 301] on link "56832878" at bounding box center [110, 305] width 49 height 19
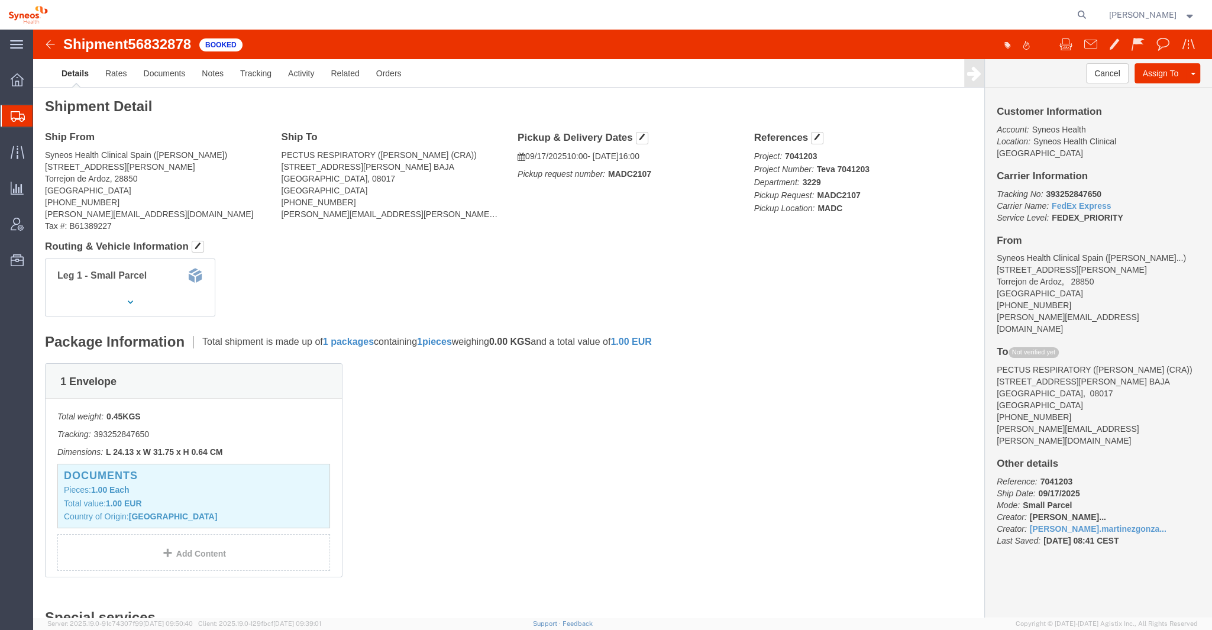
click img
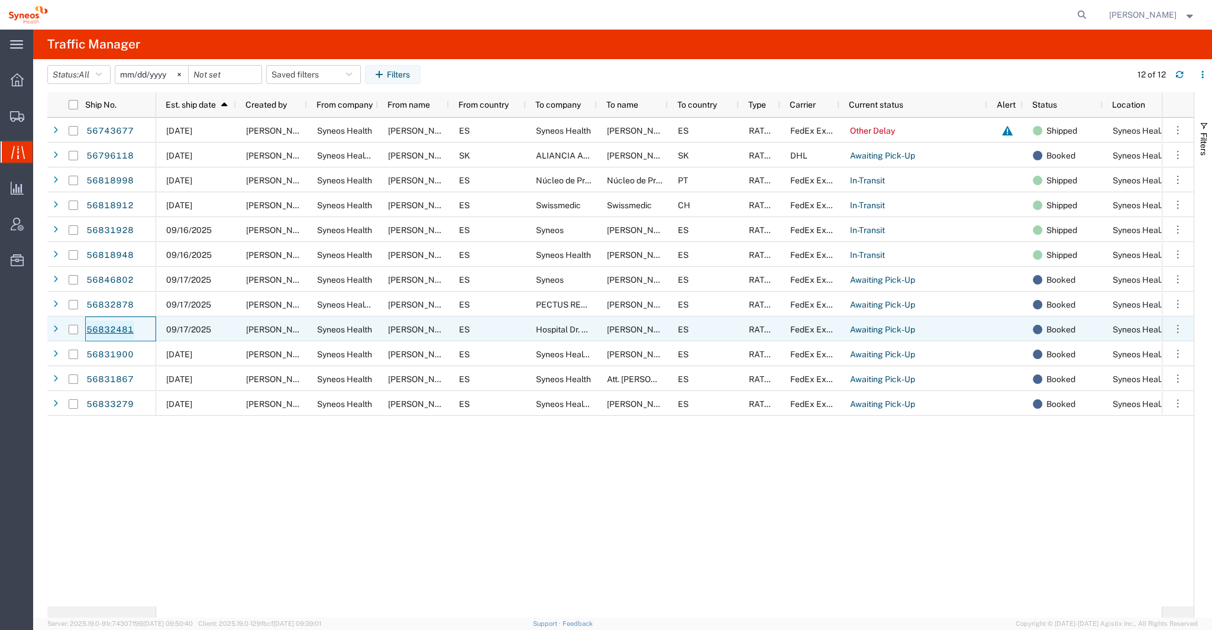
click at [117, 329] on link "56832481" at bounding box center [110, 330] width 49 height 19
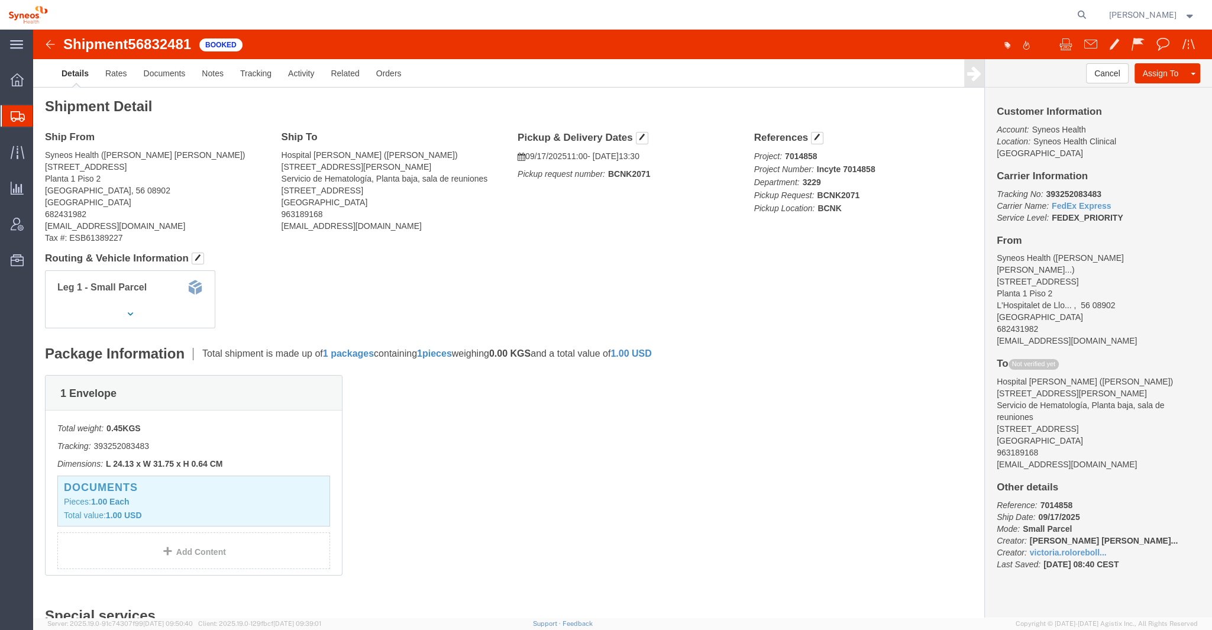
drag, startPoint x: 52, startPoint y: 44, endPoint x: 14, endPoint y: 15, distance: 47.8
click img
